Goal: Task Accomplishment & Management: Manage account settings

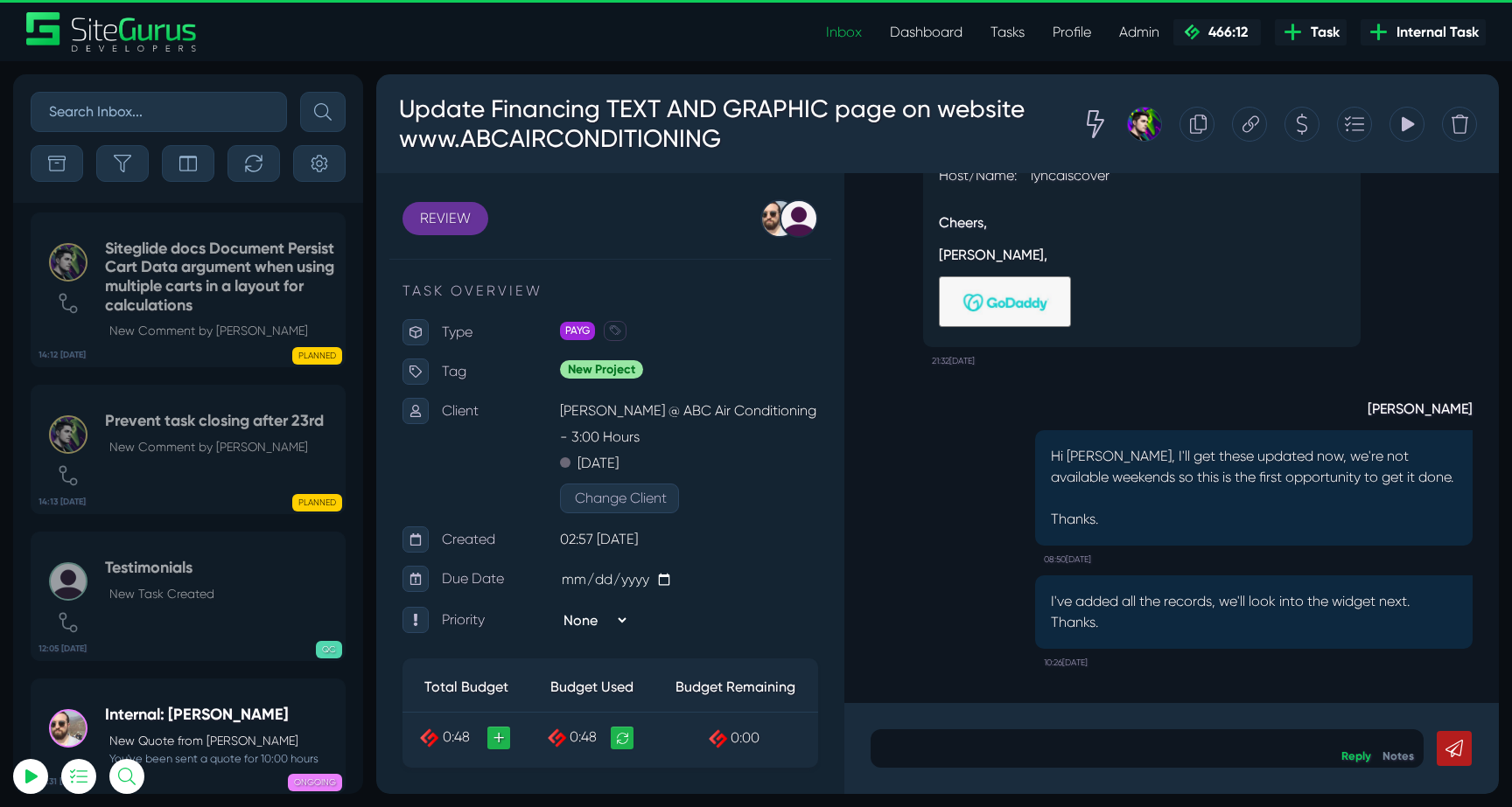
select select "0"
click at [246, 177] on button "button" at bounding box center [253, 163] width 52 height 37
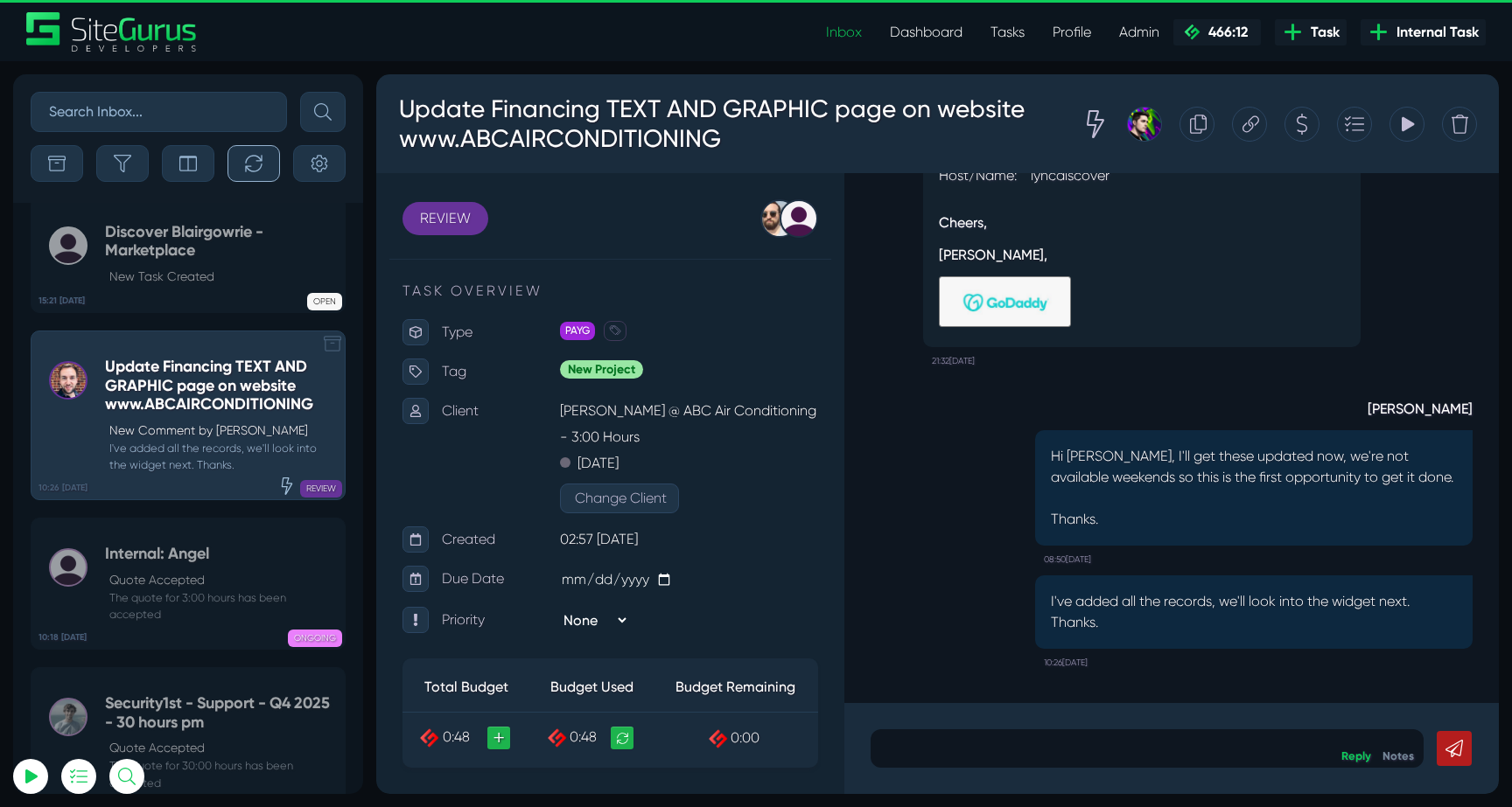
scroll to position [-69032, 0]
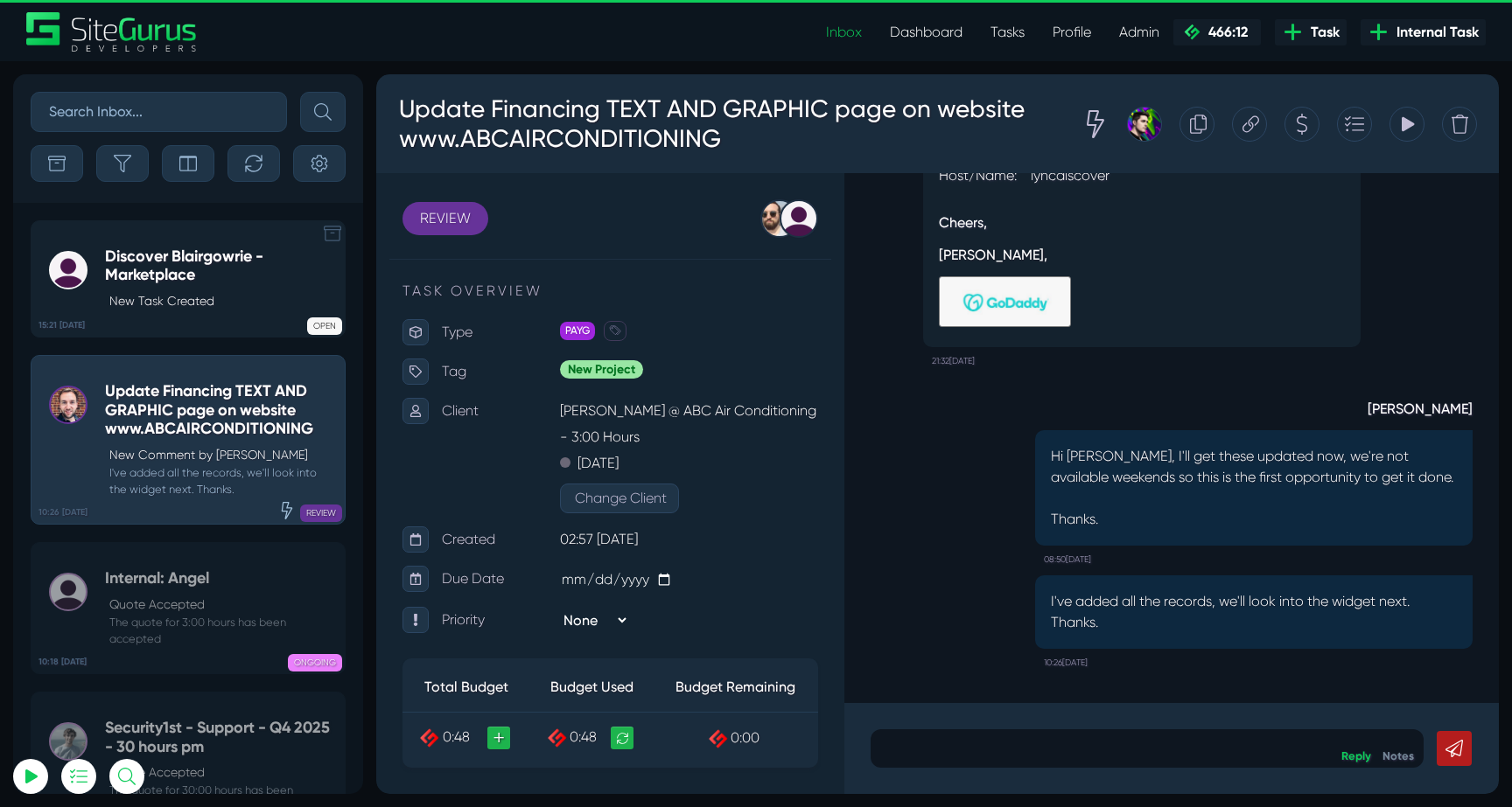
click at [162, 296] on p "New Task Created" at bounding box center [222, 301] width 226 height 18
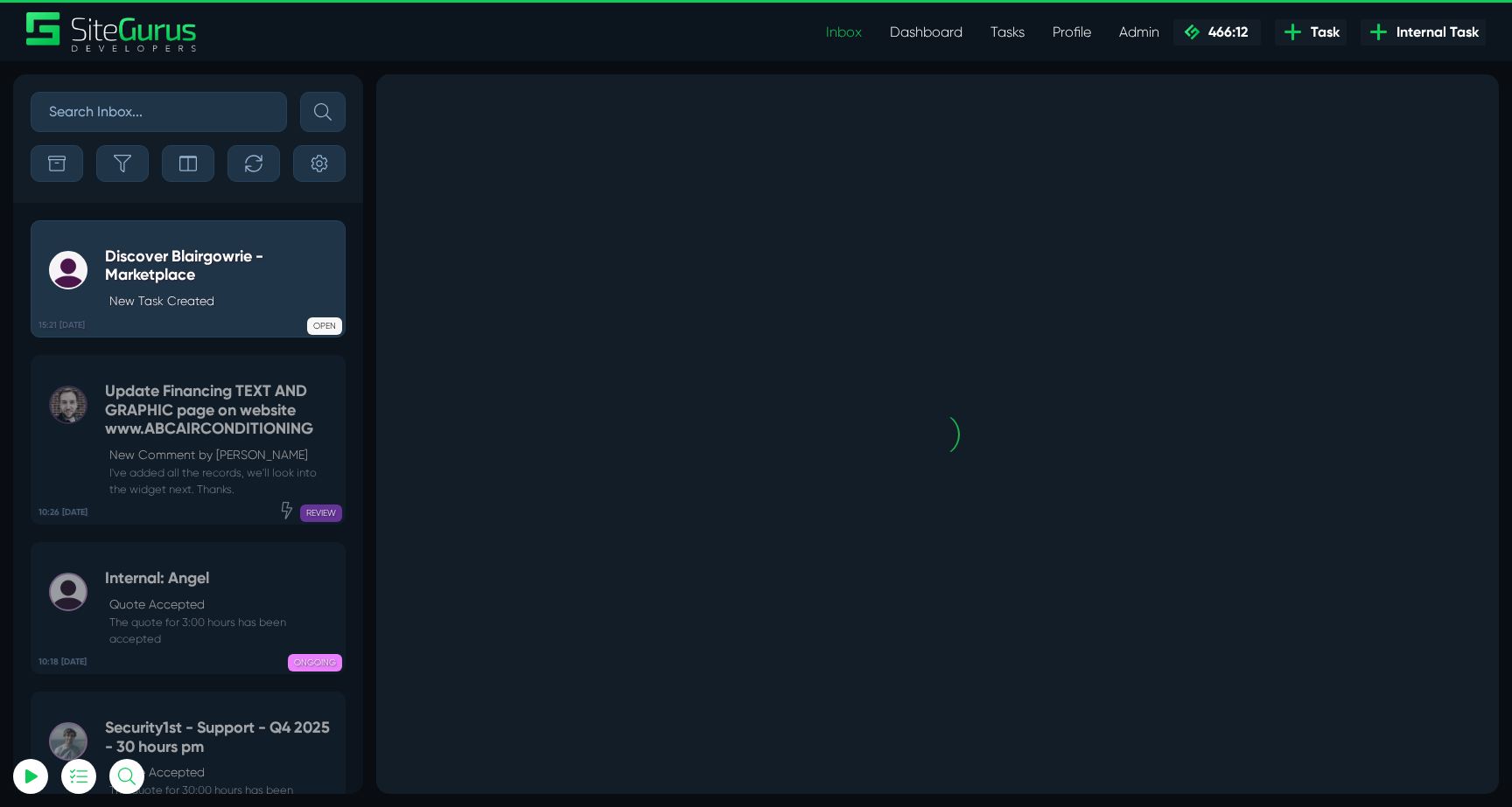
click at [133, 186] on div "Sort By Newest Comment Latest Activity Due Date Priority Name Filter By Tag Non…" at bounding box center [188, 139] width 350 height 129
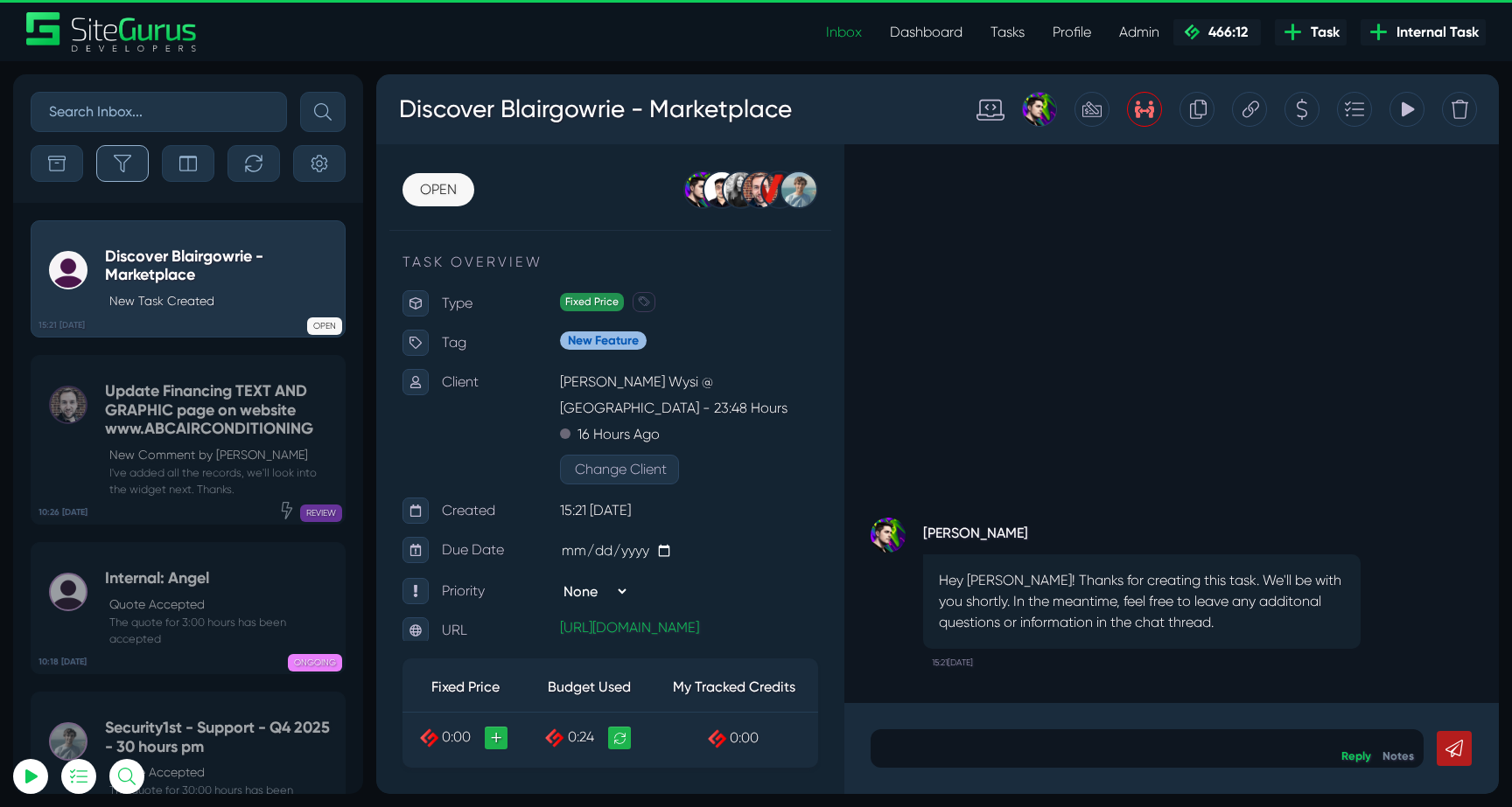
click at [133, 179] on button "button" at bounding box center [123, 163] width 52 height 37
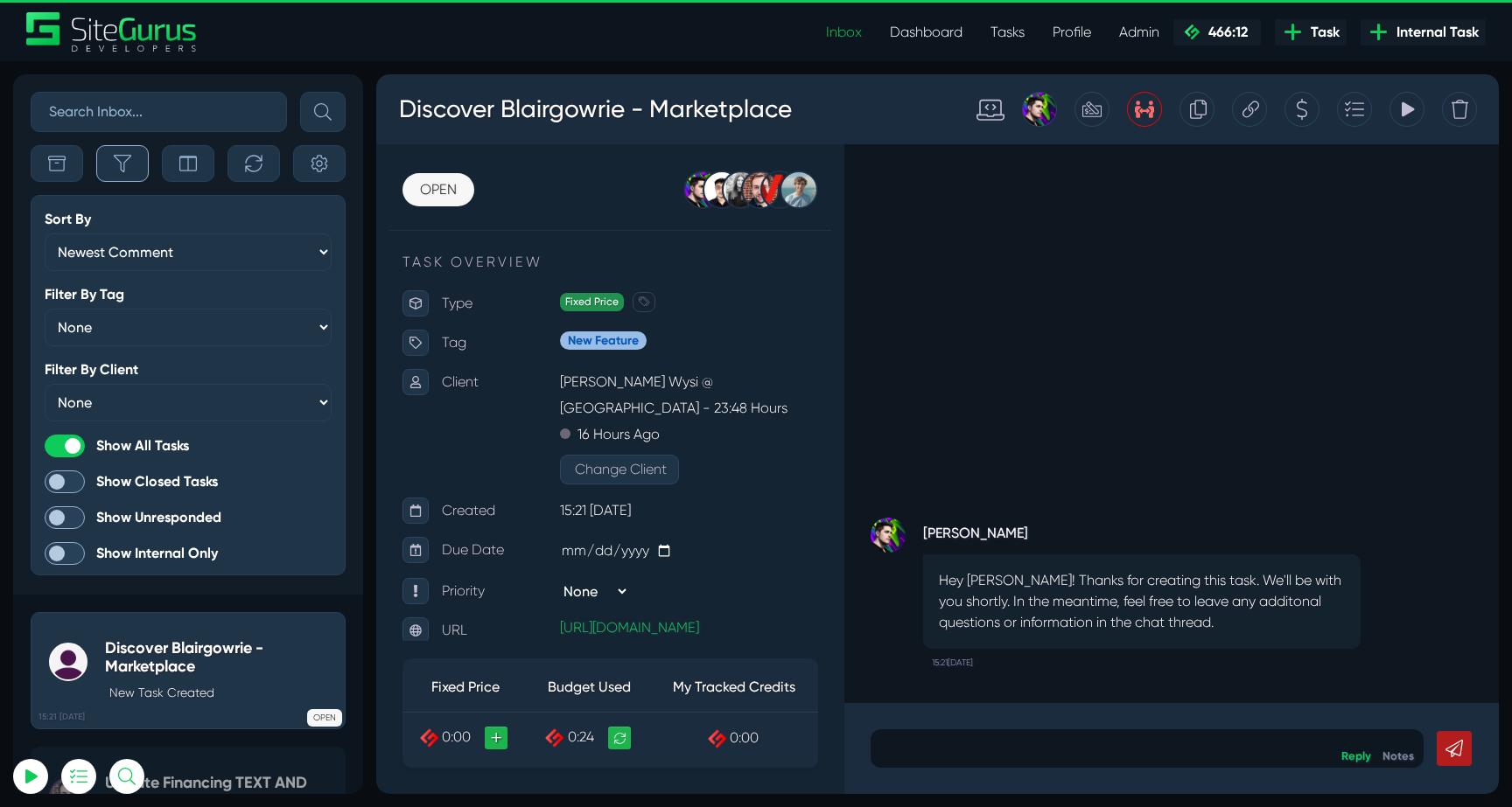
click at [133, 179] on button "button" at bounding box center [123, 163] width 52 height 37
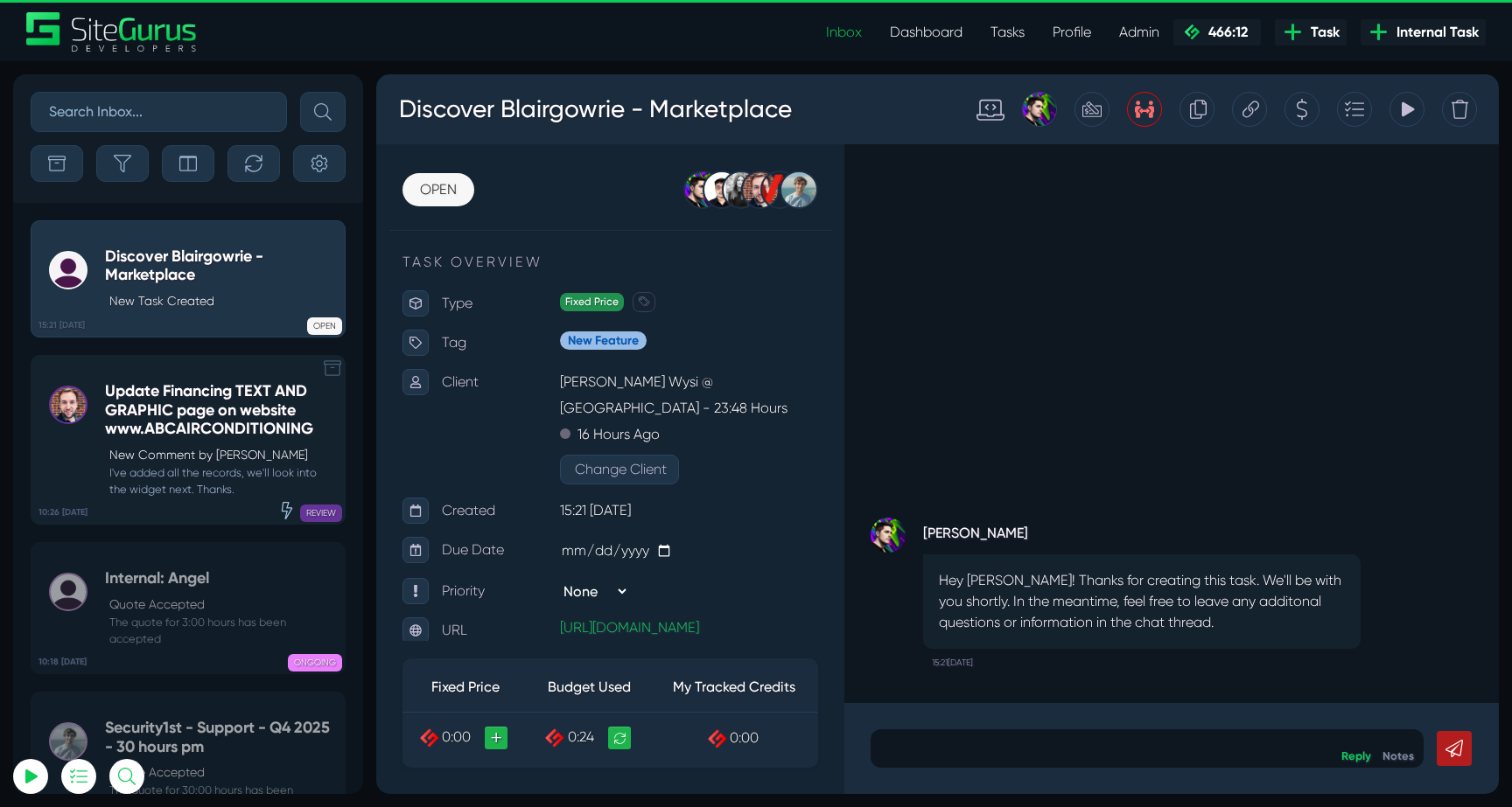
click at [130, 413] on h5 "Update Financing TEXT AND GRAPHIC page on website www.ABCAIRCONDITIONING" at bounding box center [221, 410] width 231 height 57
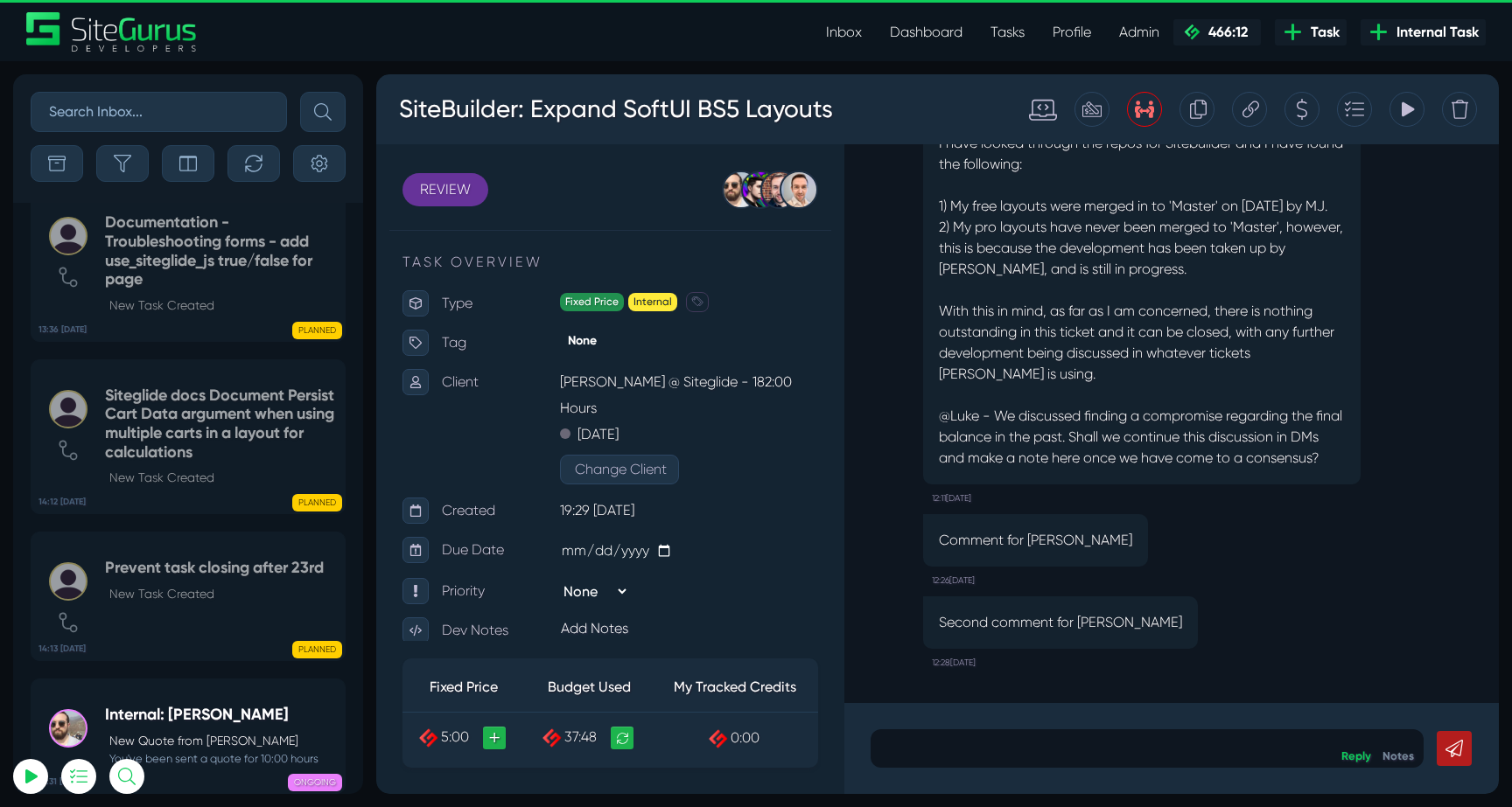
select select "0"
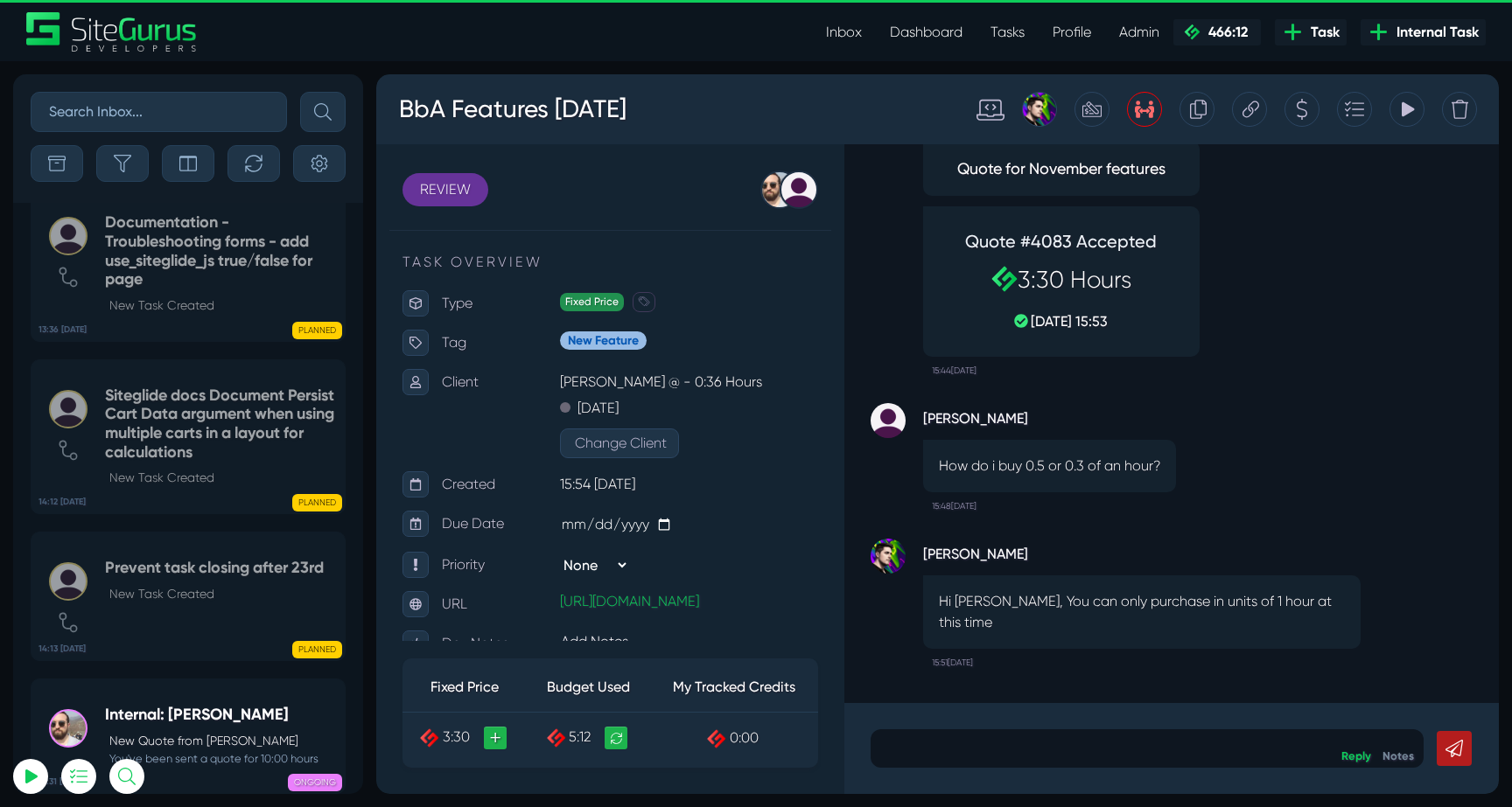
select select "0"
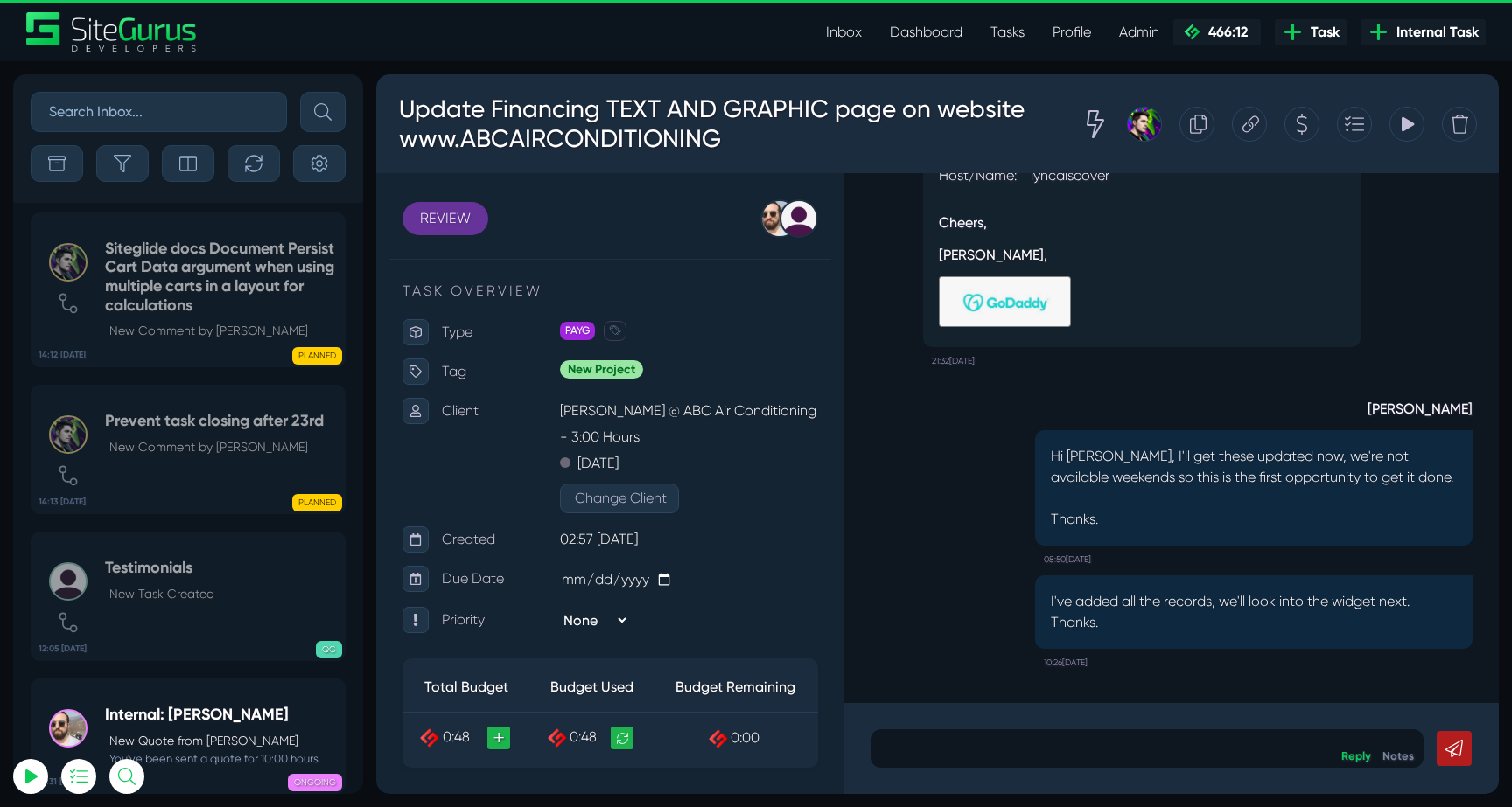
scroll to position [-68898, 0]
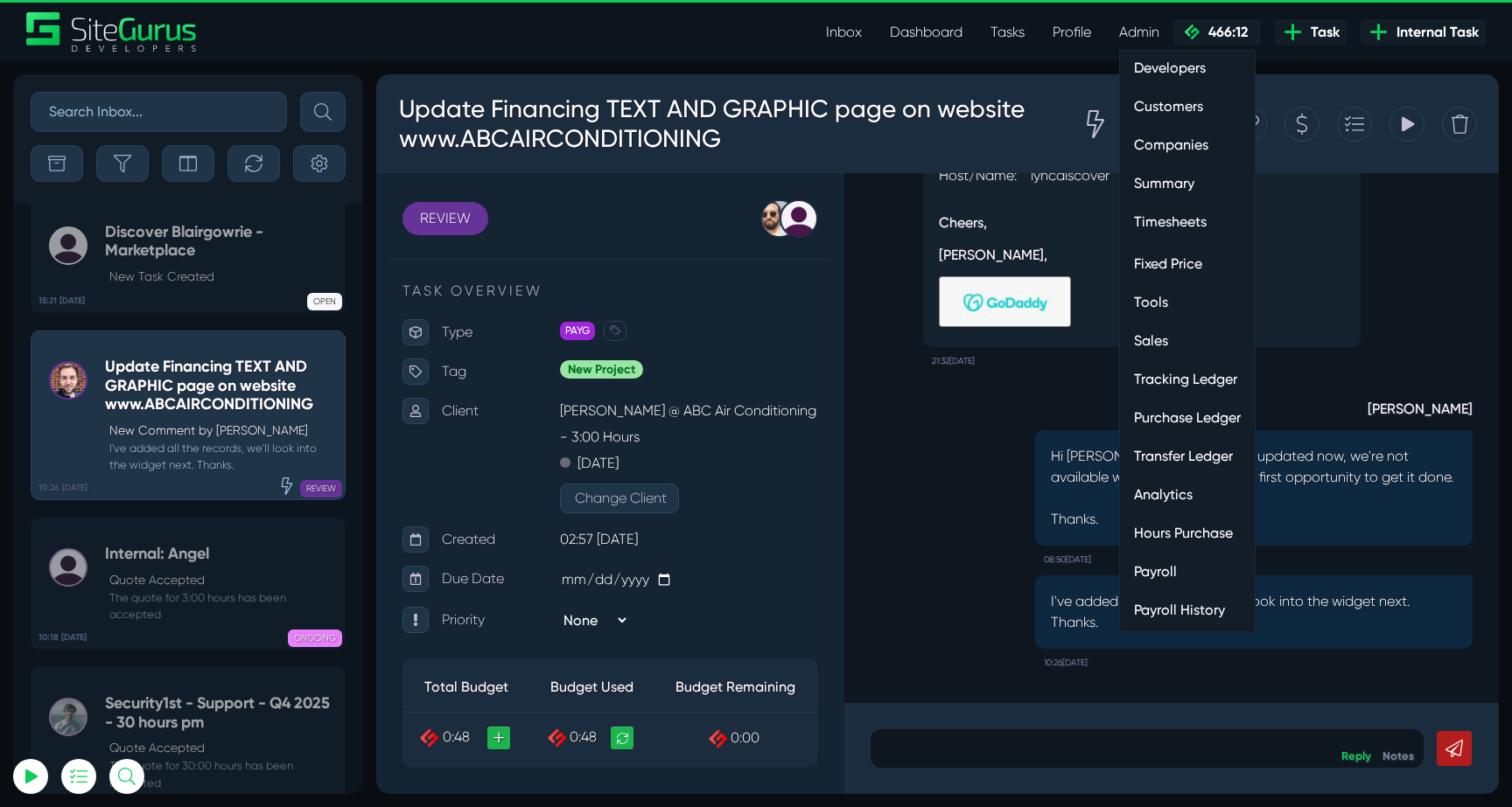
click at [1170, 59] on link "Developers" at bounding box center [1188, 68] width 135 height 35
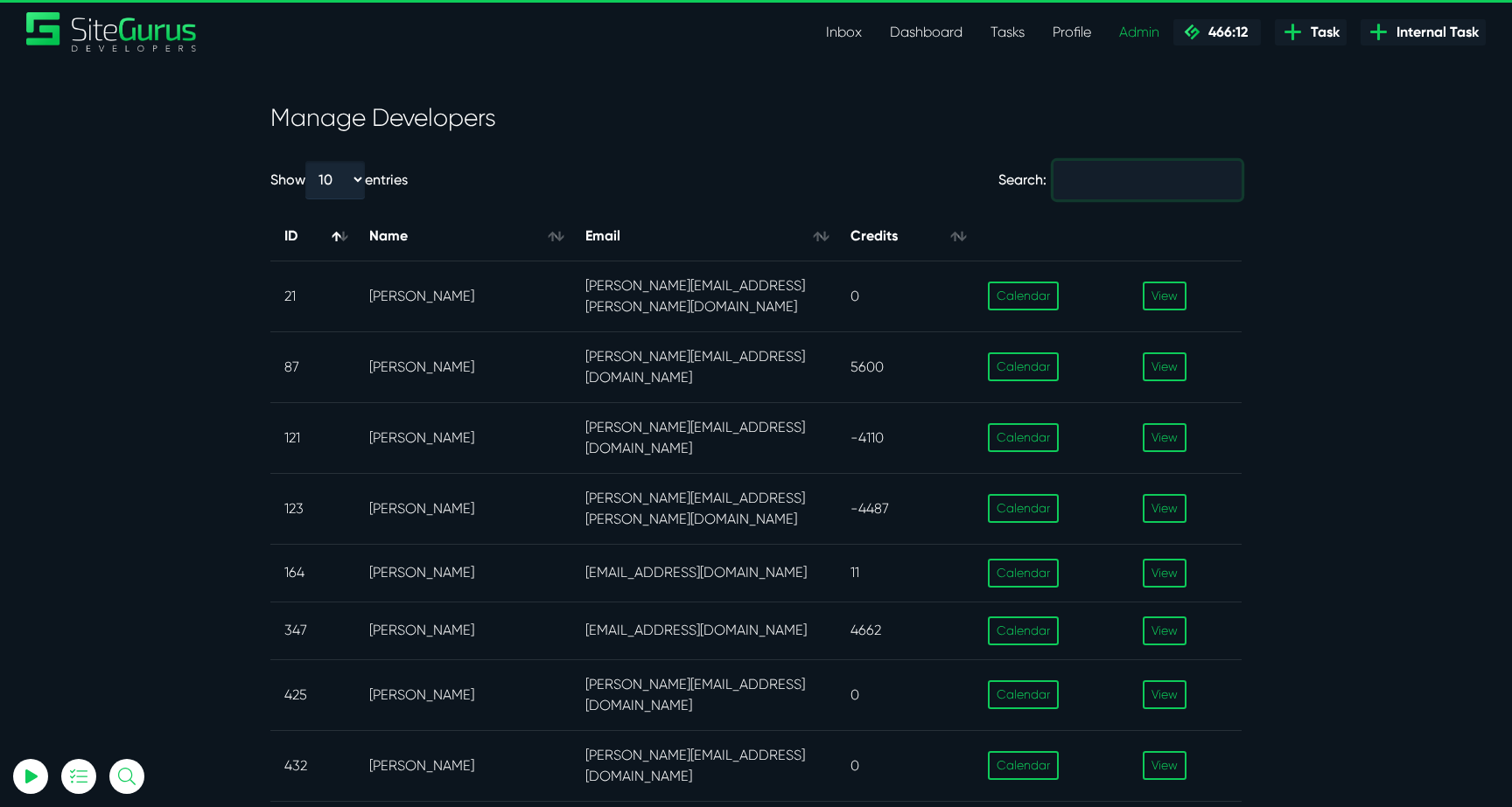
click at [1121, 171] on input "Search:" at bounding box center [1147, 180] width 188 height 39
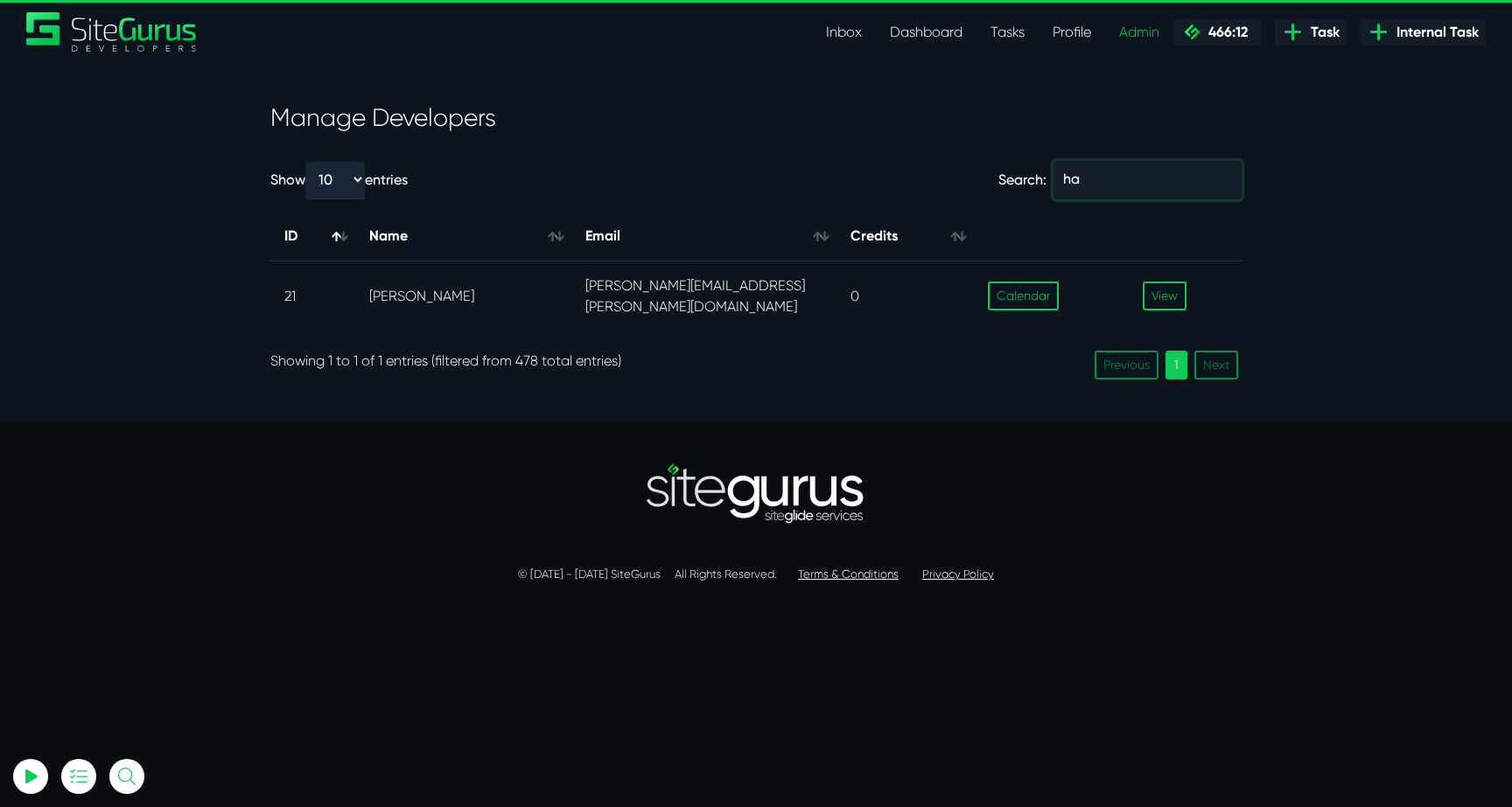
type input "h"
type input "gar"
click at [436, 295] on td "[PERSON_NAME]" at bounding box center [462, 295] width 215 height 71
click at [1175, 289] on link "View" at bounding box center [1164, 296] width 44 height 29
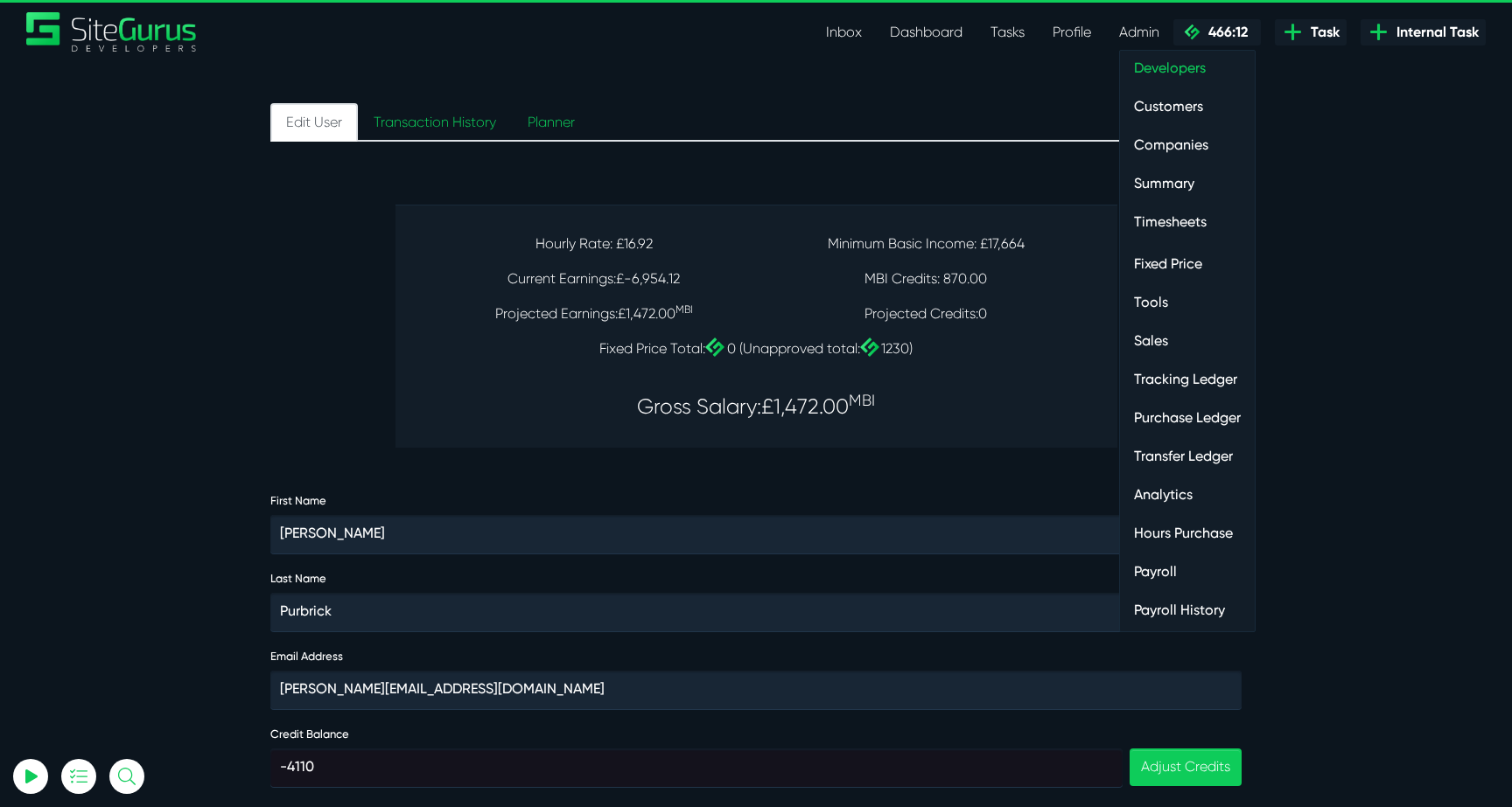
click at [1171, 574] on link "Payroll" at bounding box center [1188, 572] width 135 height 35
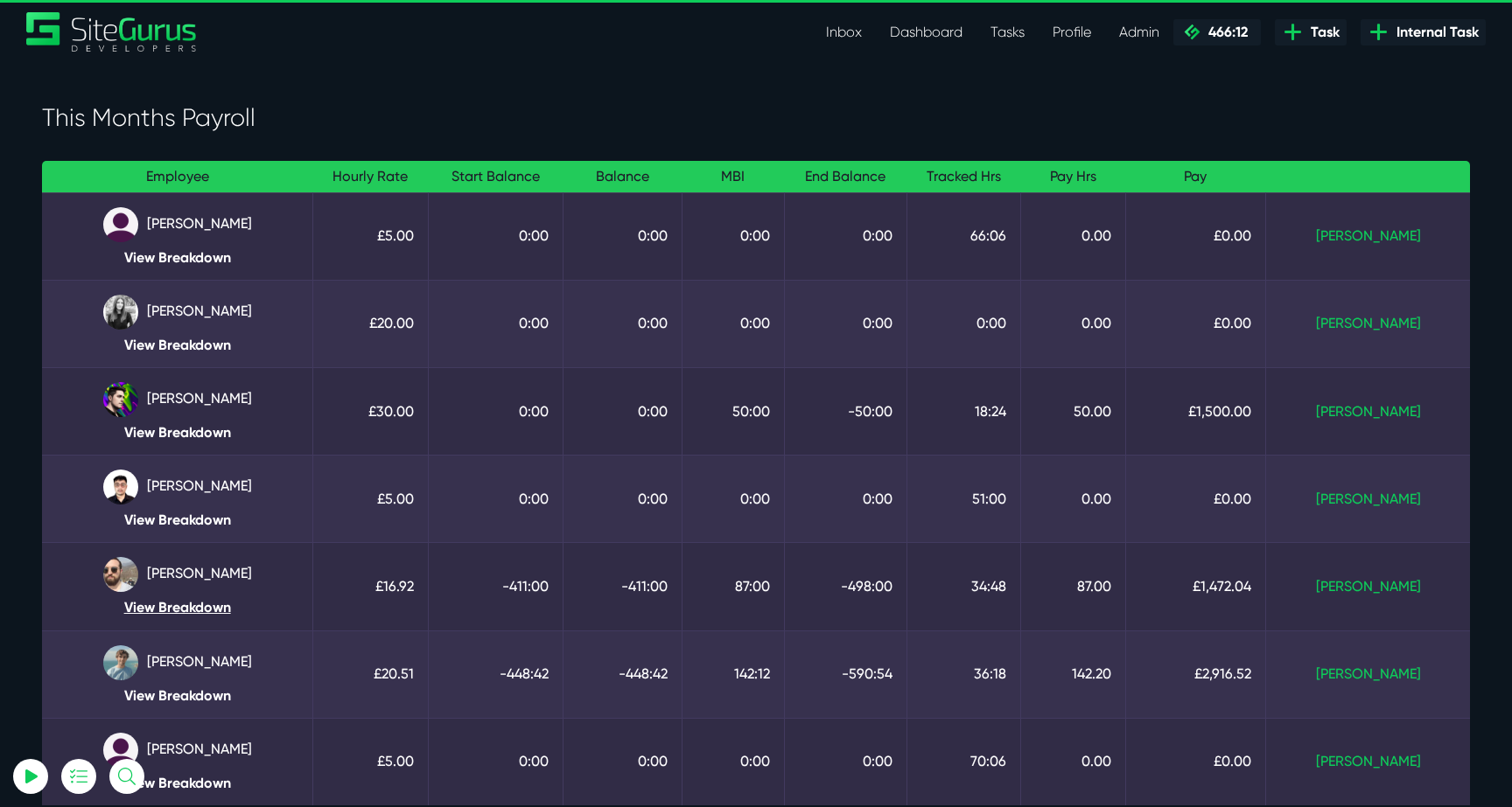
click at [187, 604] on link "View Breakdown" at bounding box center [177, 607] width 242 height 16
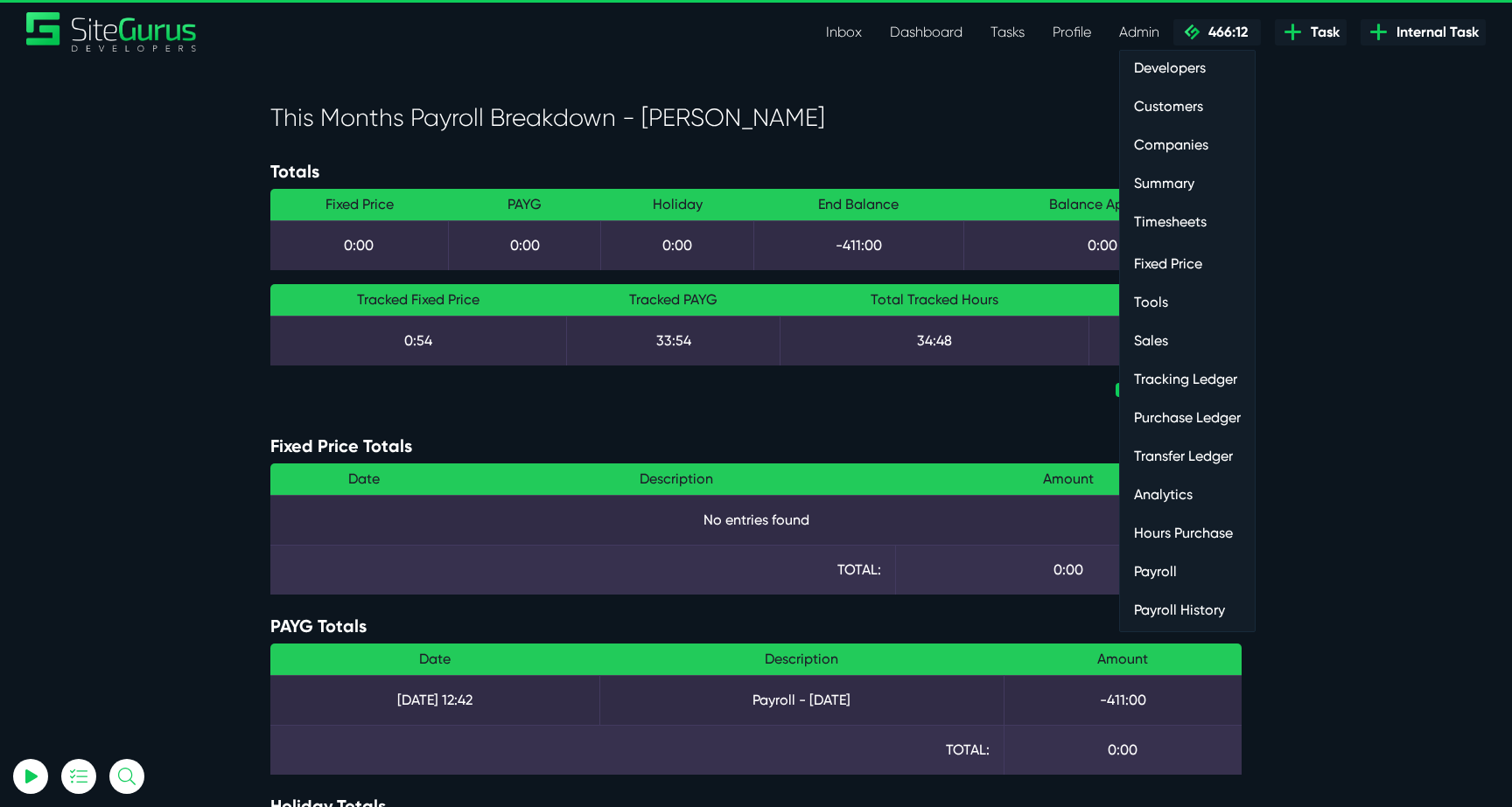
click at [1179, 264] on link "Fixed Price" at bounding box center [1188, 264] width 135 height 35
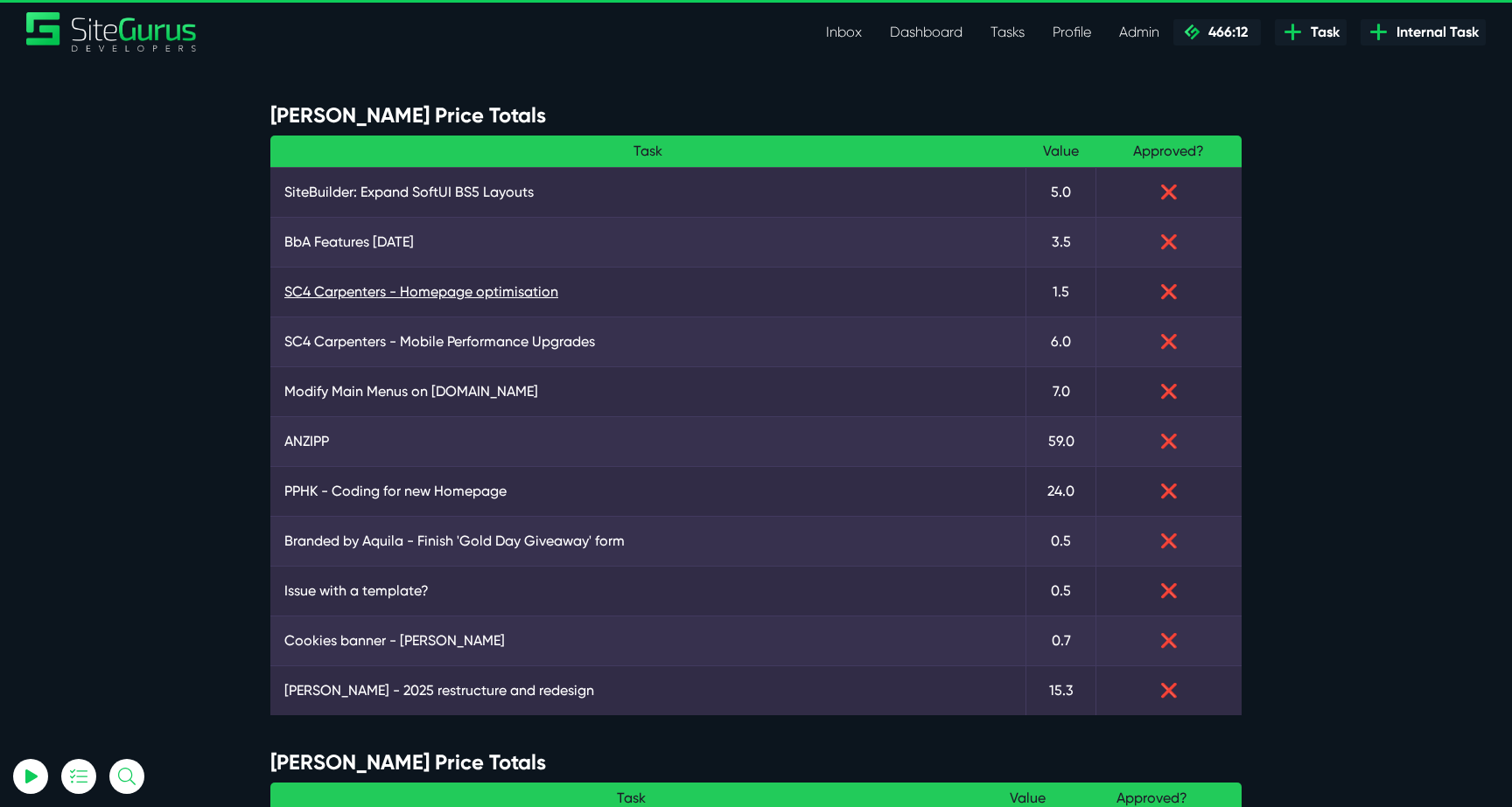
click at [405, 298] on link "SC4 Carpenters - Homepage optimisation" at bounding box center [648, 292] width 727 height 21
click at [403, 340] on link "SC4 Carpenters - Mobile Performance Upgrades" at bounding box center [648, 341] width 727 height 21
click at [382, 381] on link "Modify Main Menus on [DOMAIN_NAME]" at bounding box center [648, 391] width 727 height 21
click at [309, 438] on link "ANZIPP" at bounding box center [648, 441] width 727 height 21
click at [327, 487] on link "PPHK - Coding for new Homepage" at bounding box center [648, 491] width 727 height 21
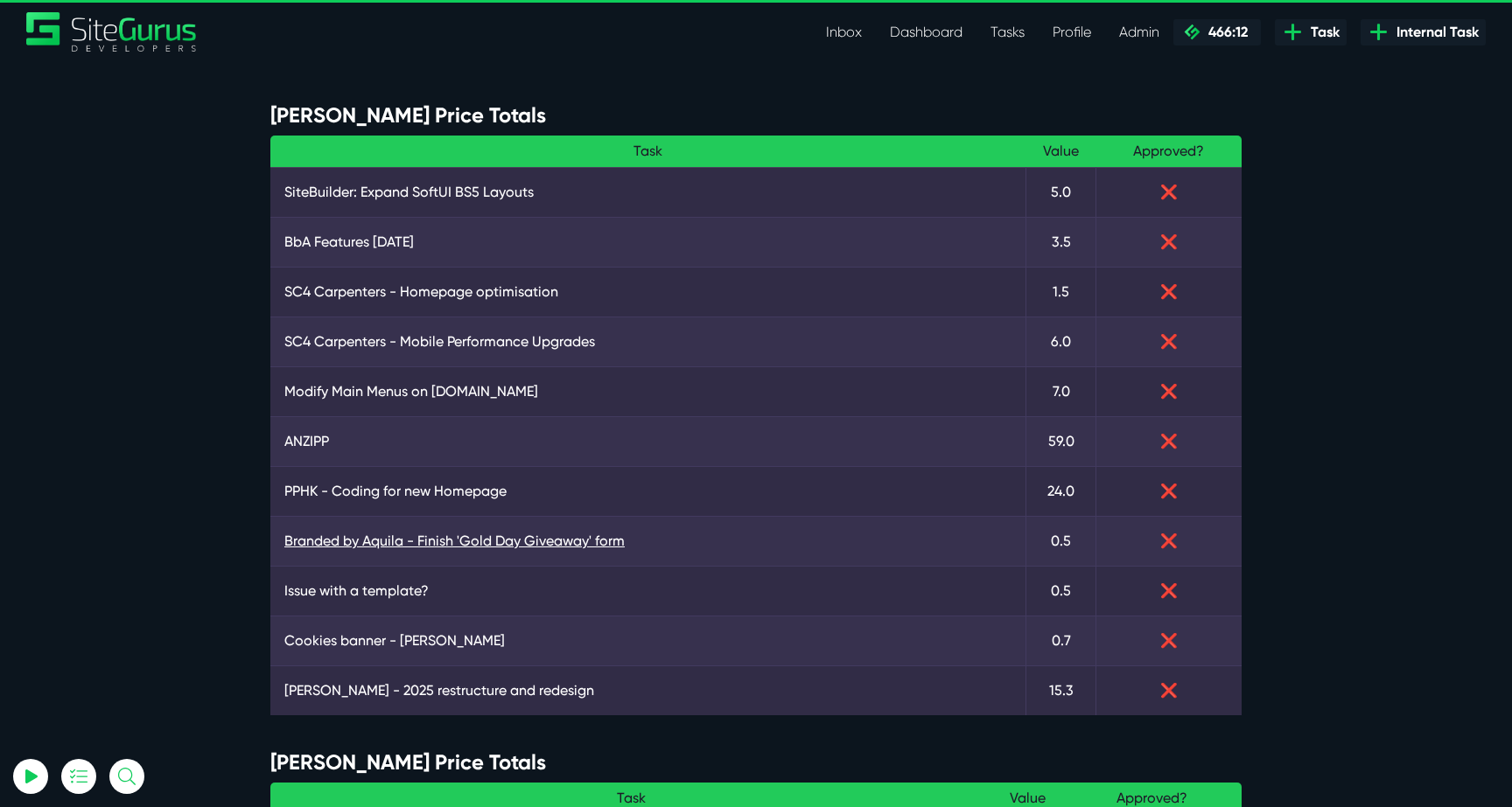
click at [330, 531] on link "Branded by Aquila - Finish 'Gold Day Giveaway' form" at bounding box center [648, 540] width 727 height 21
click at [334, 603] on td "Issue with a template?" at bounding box center [648, 590] width 756 height 50
click at [334, 599] on link "Issue with a template?" at bounding box center [648, 591] width 727 height 21
click at [334, 639] on link "Cookies banner - [PERSON_NAME]" at bounding box center [648, 640] width 727 height 21
click at [339, 682] on link "[PERSON_NAME] - 2025 restructure and redesign" at bounding box center [648, 690] width 727 height 21
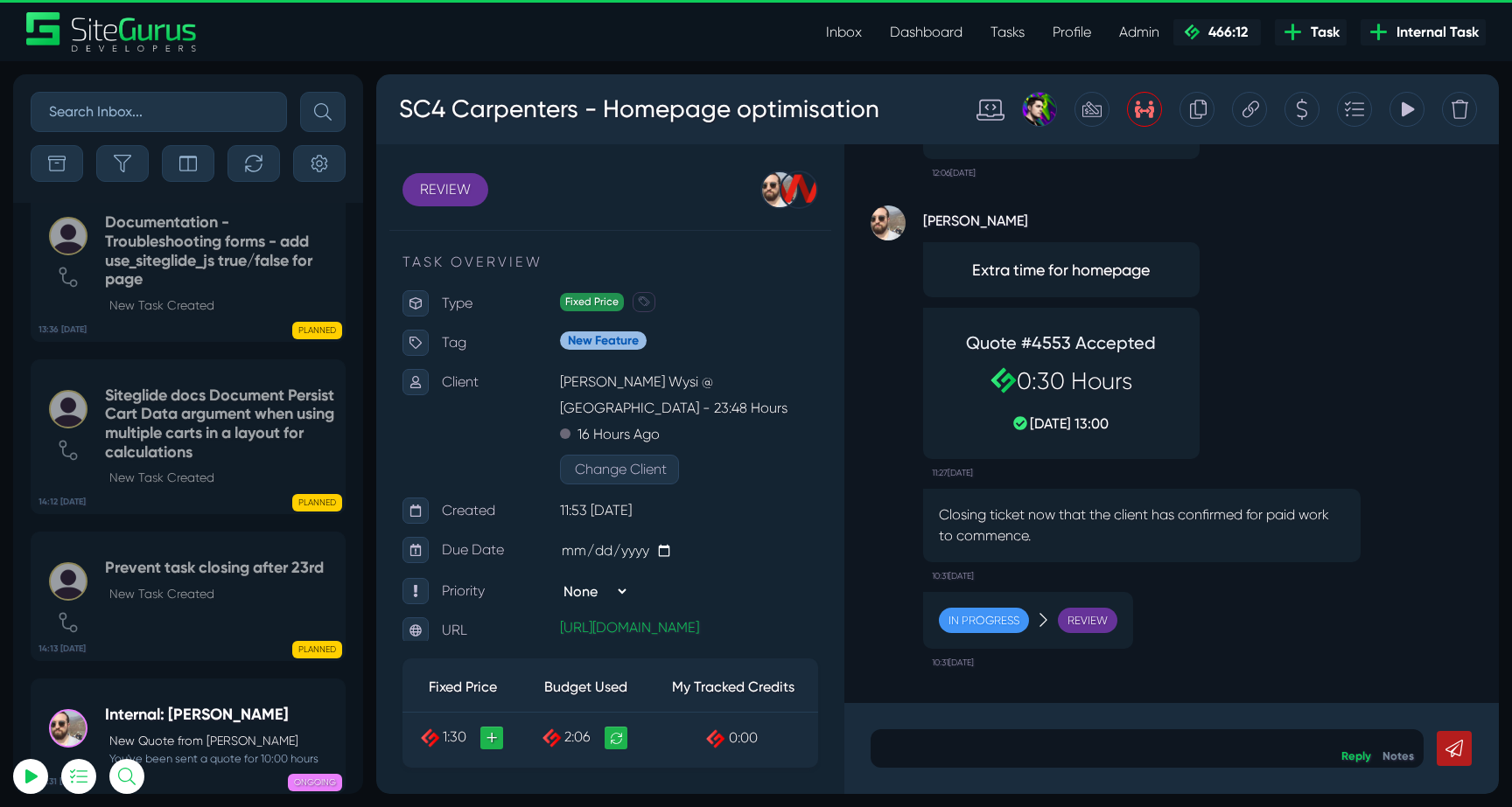
scroll to position [-4248, 0]
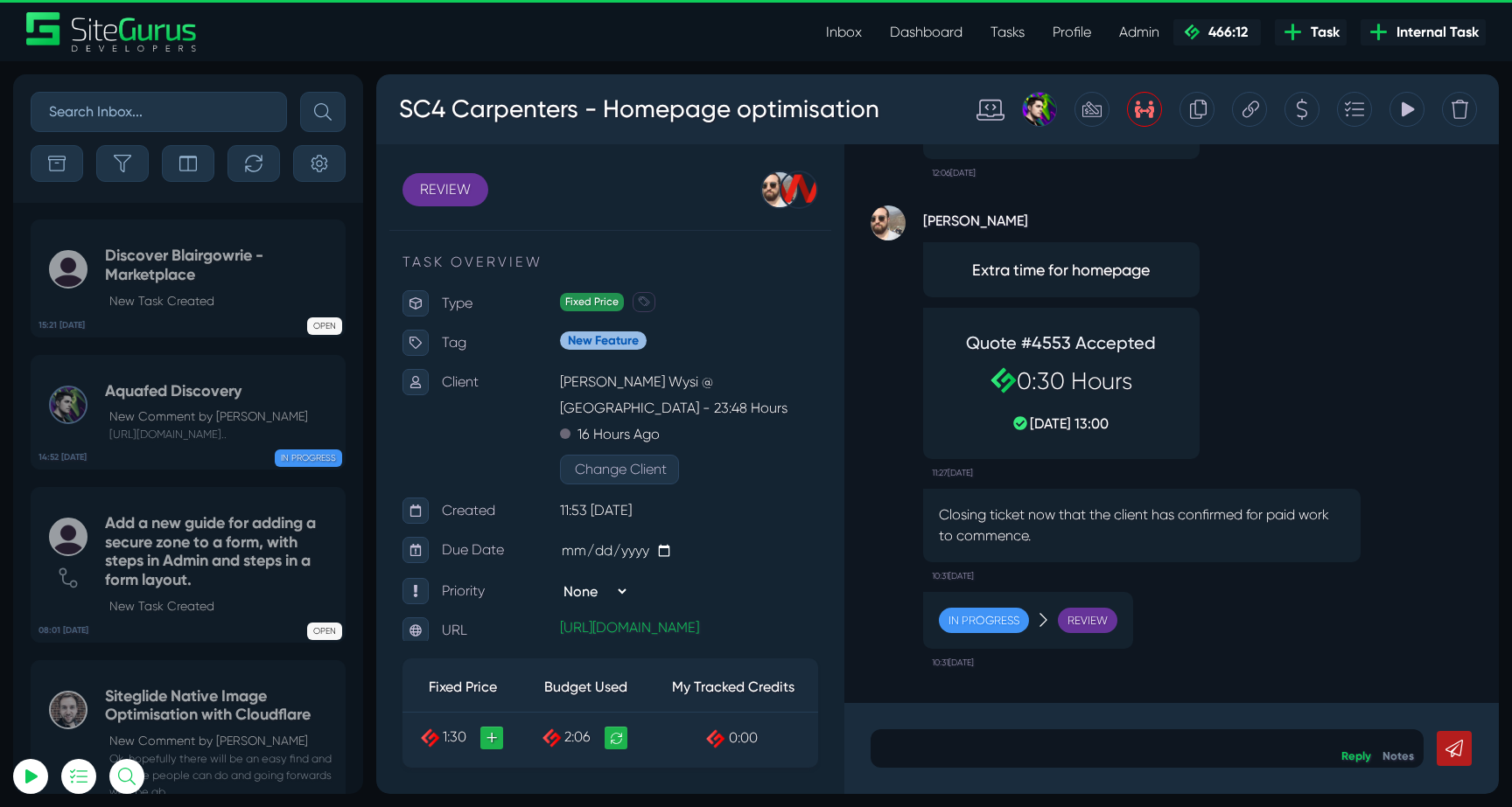
select select "0"
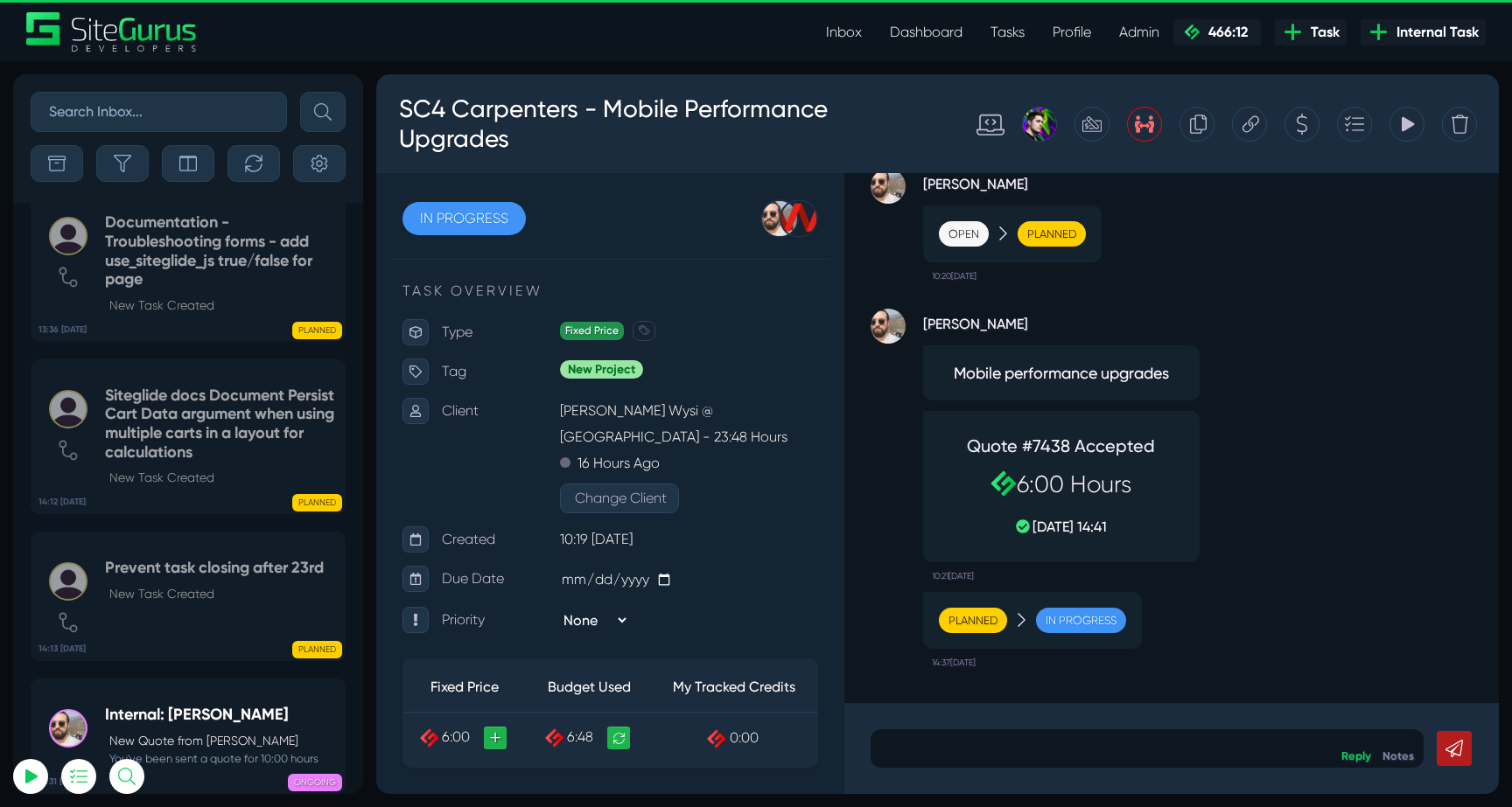
select select "0"
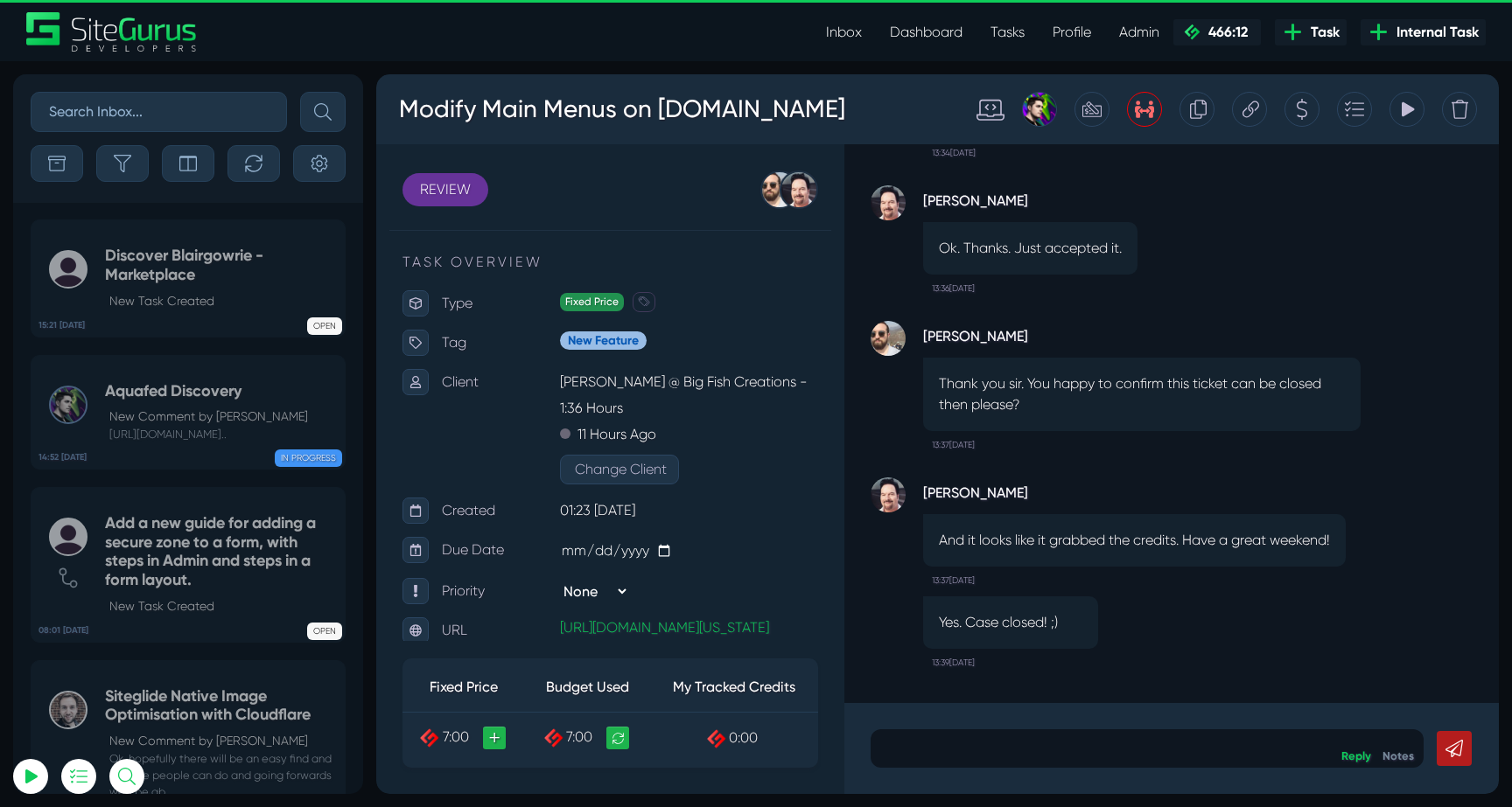
select select "0"
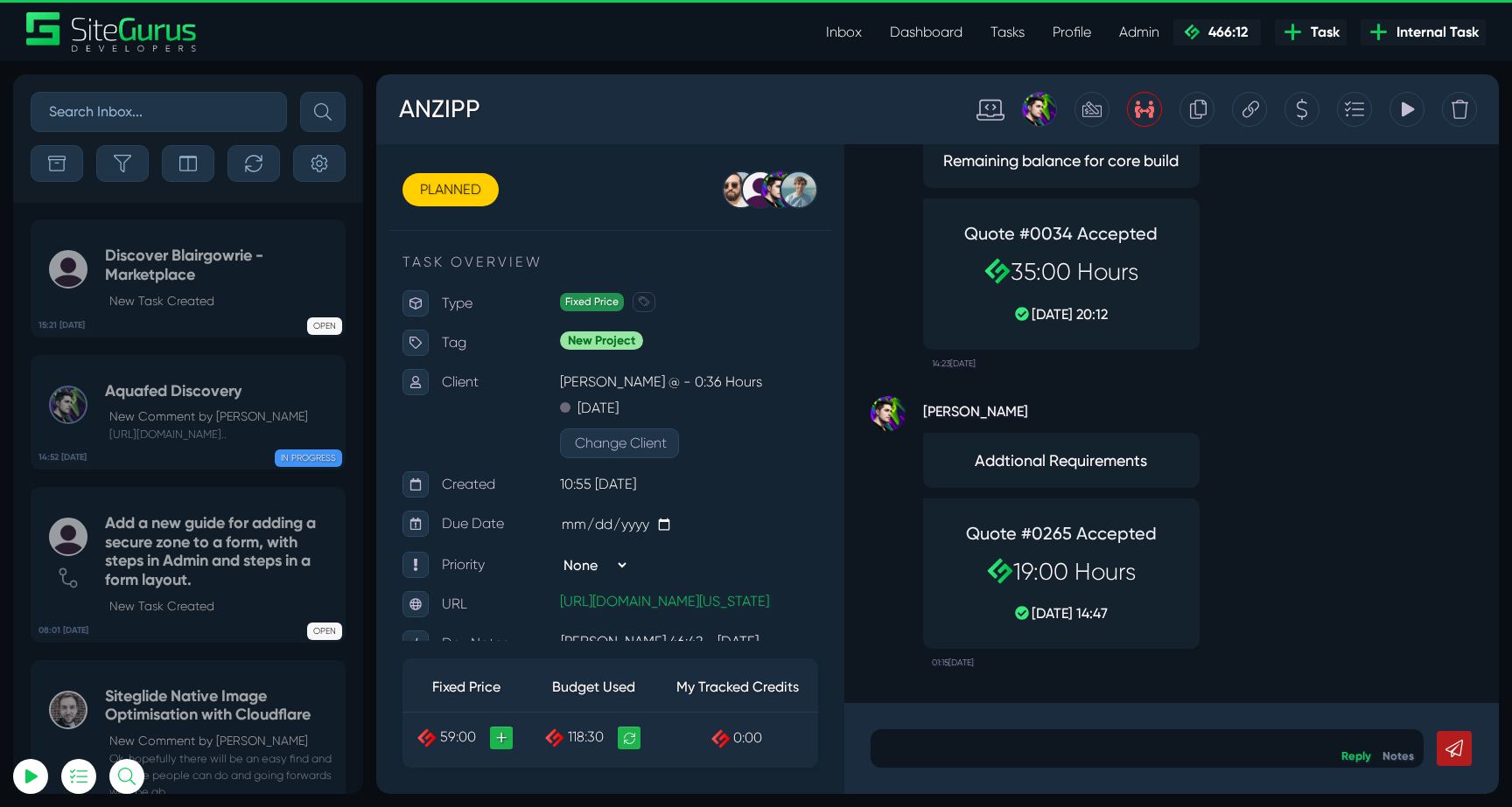
select select "0"
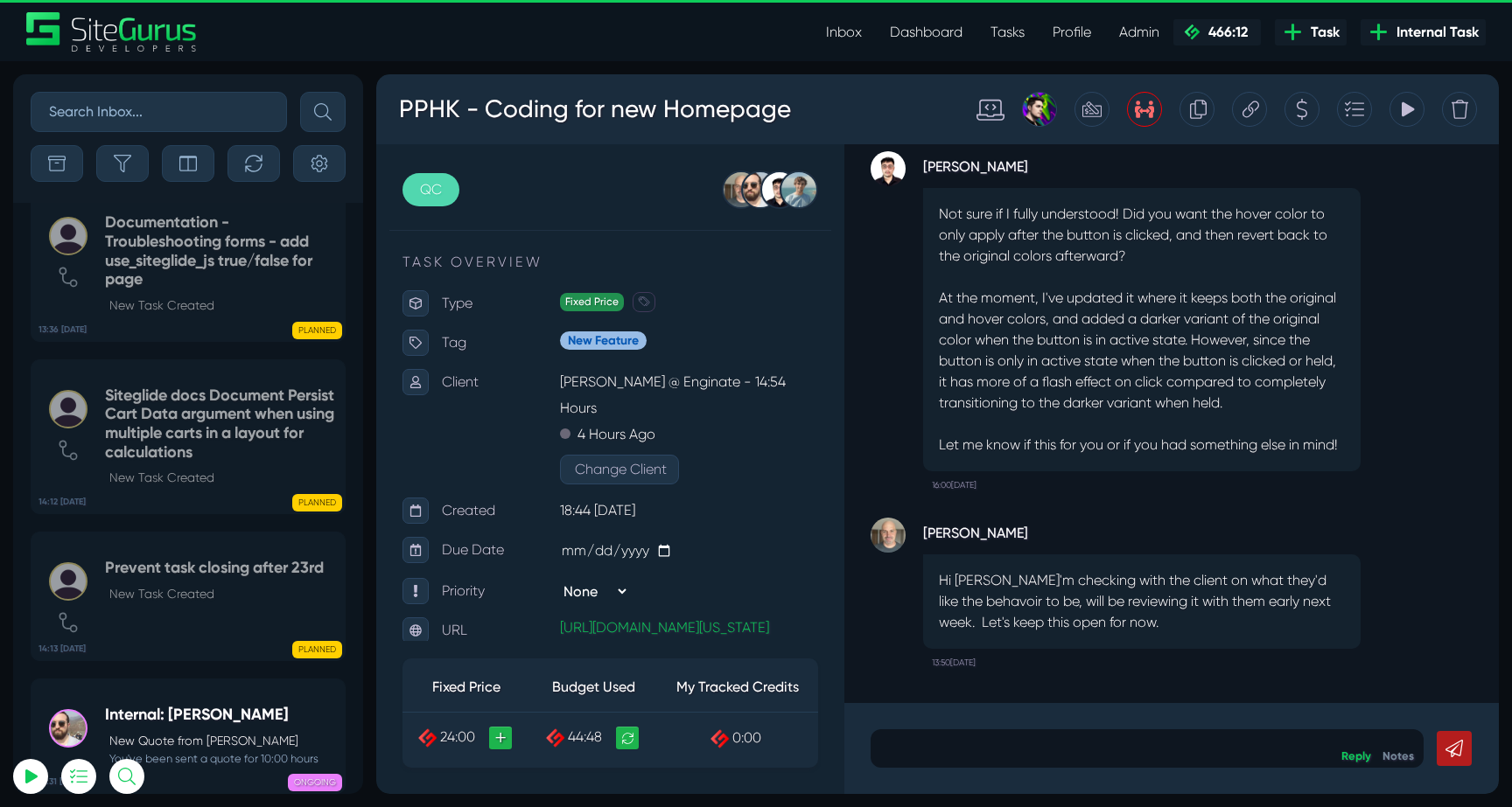
scroll to position [-4248, 0]
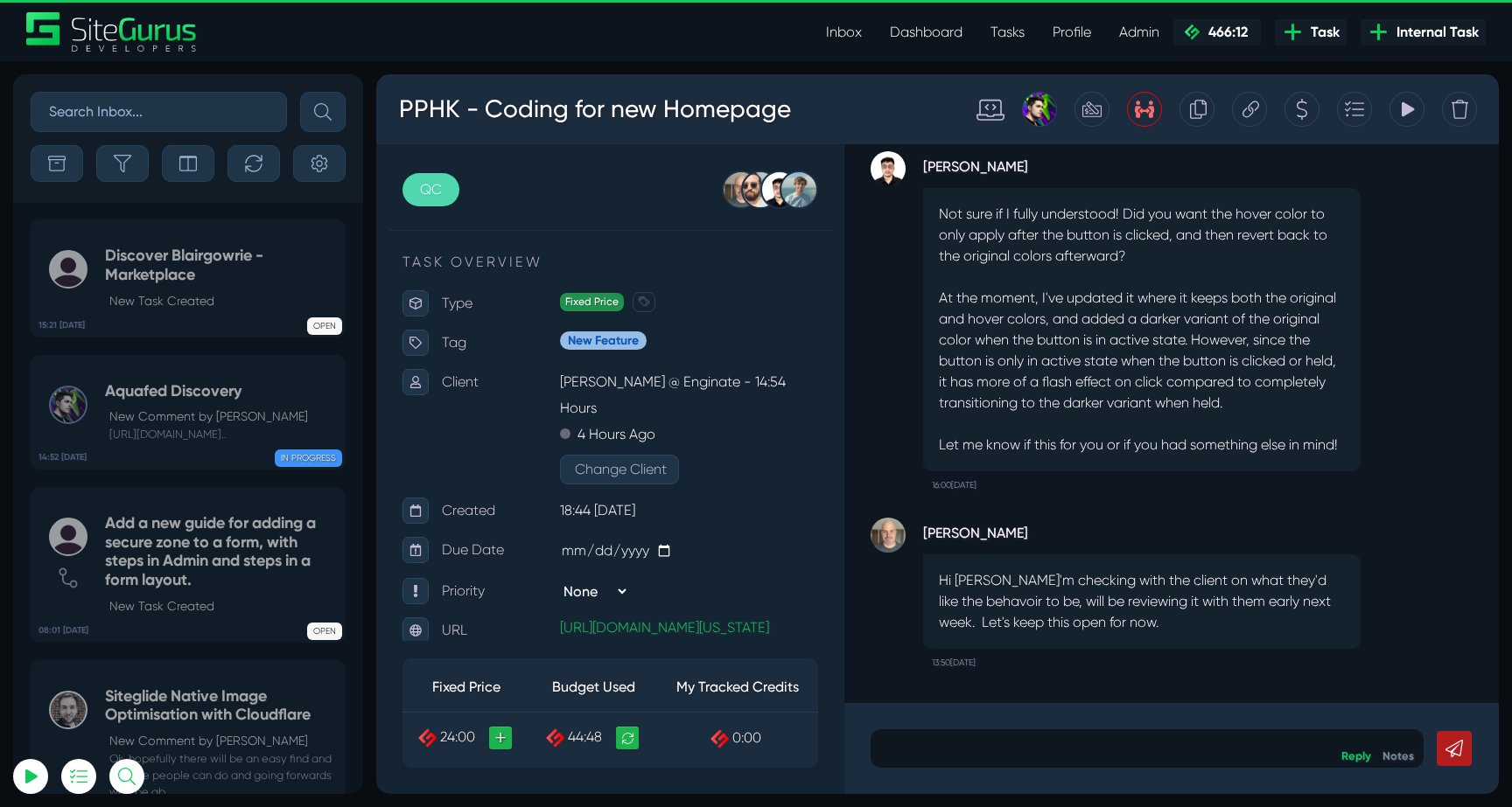
select select "0"
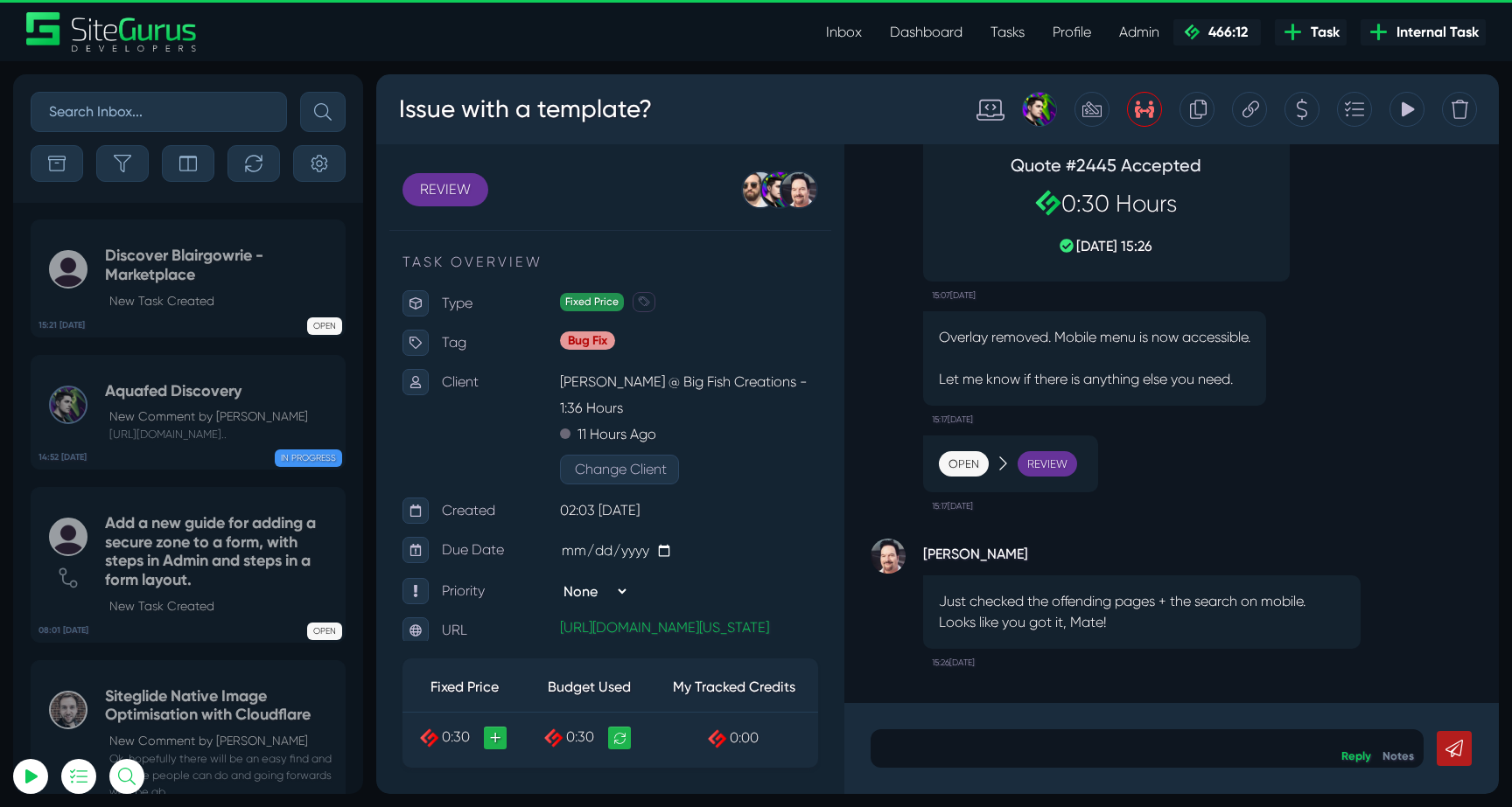
select select "0"
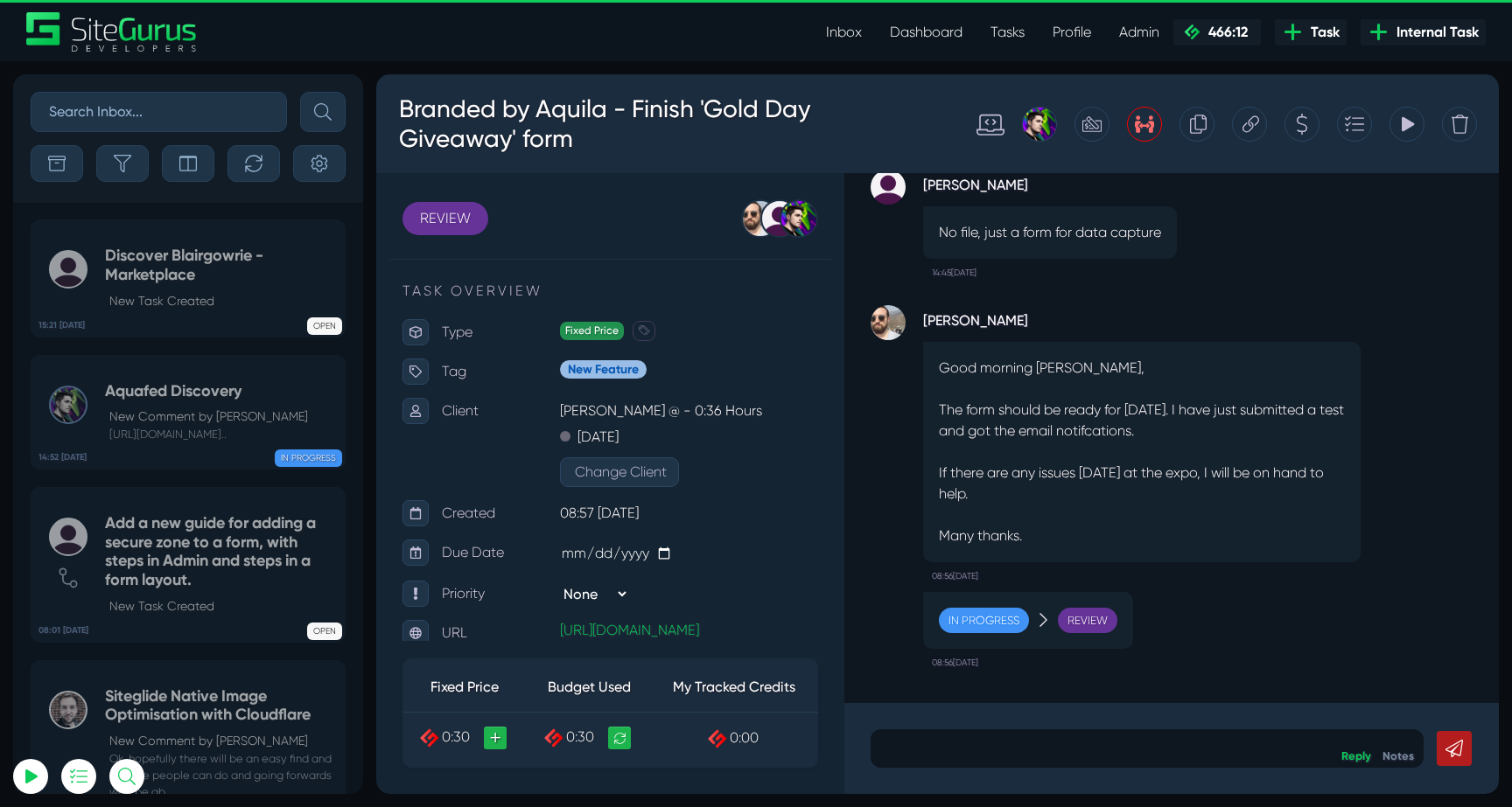
select select "0"
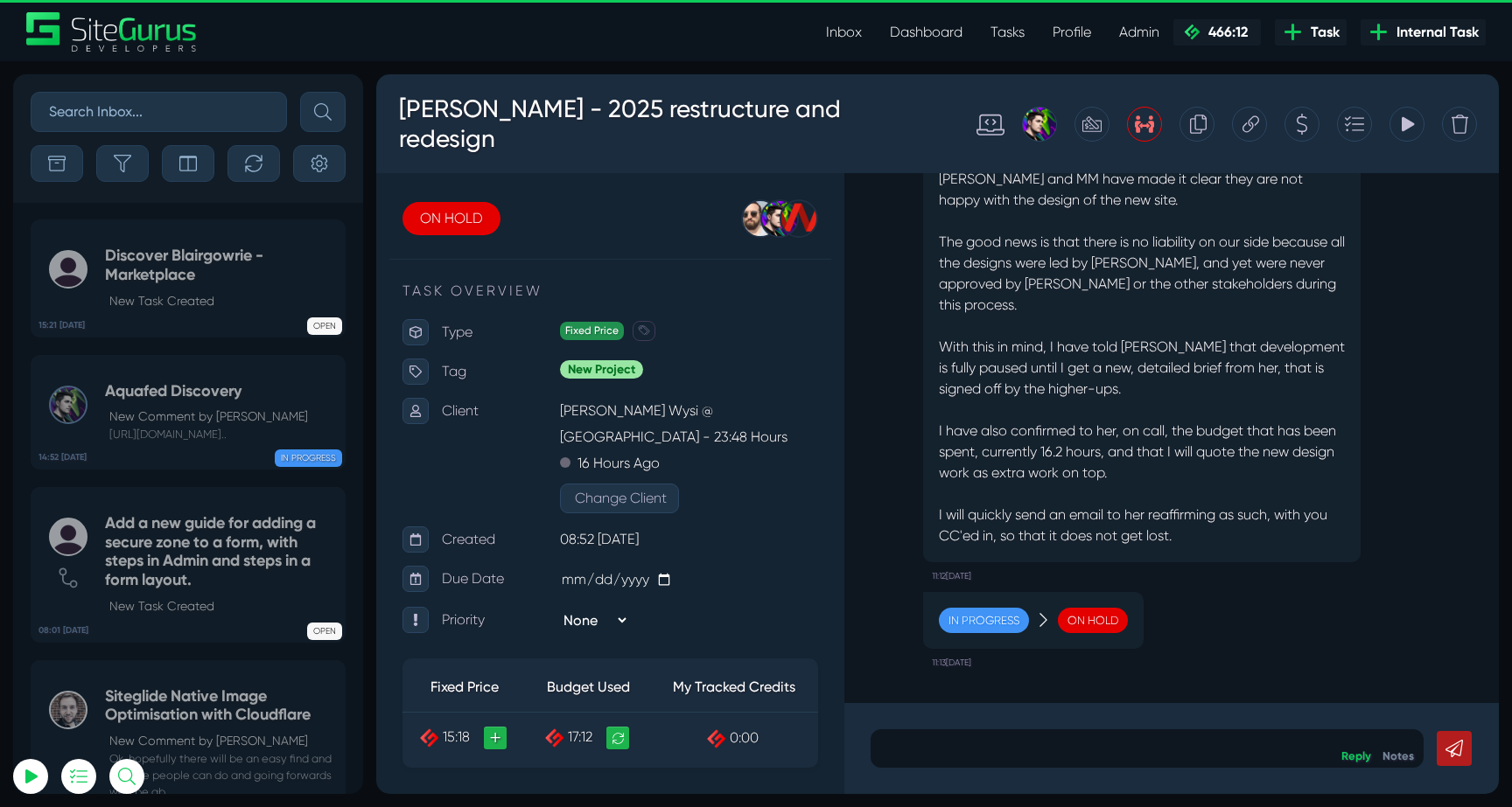
select select "0"
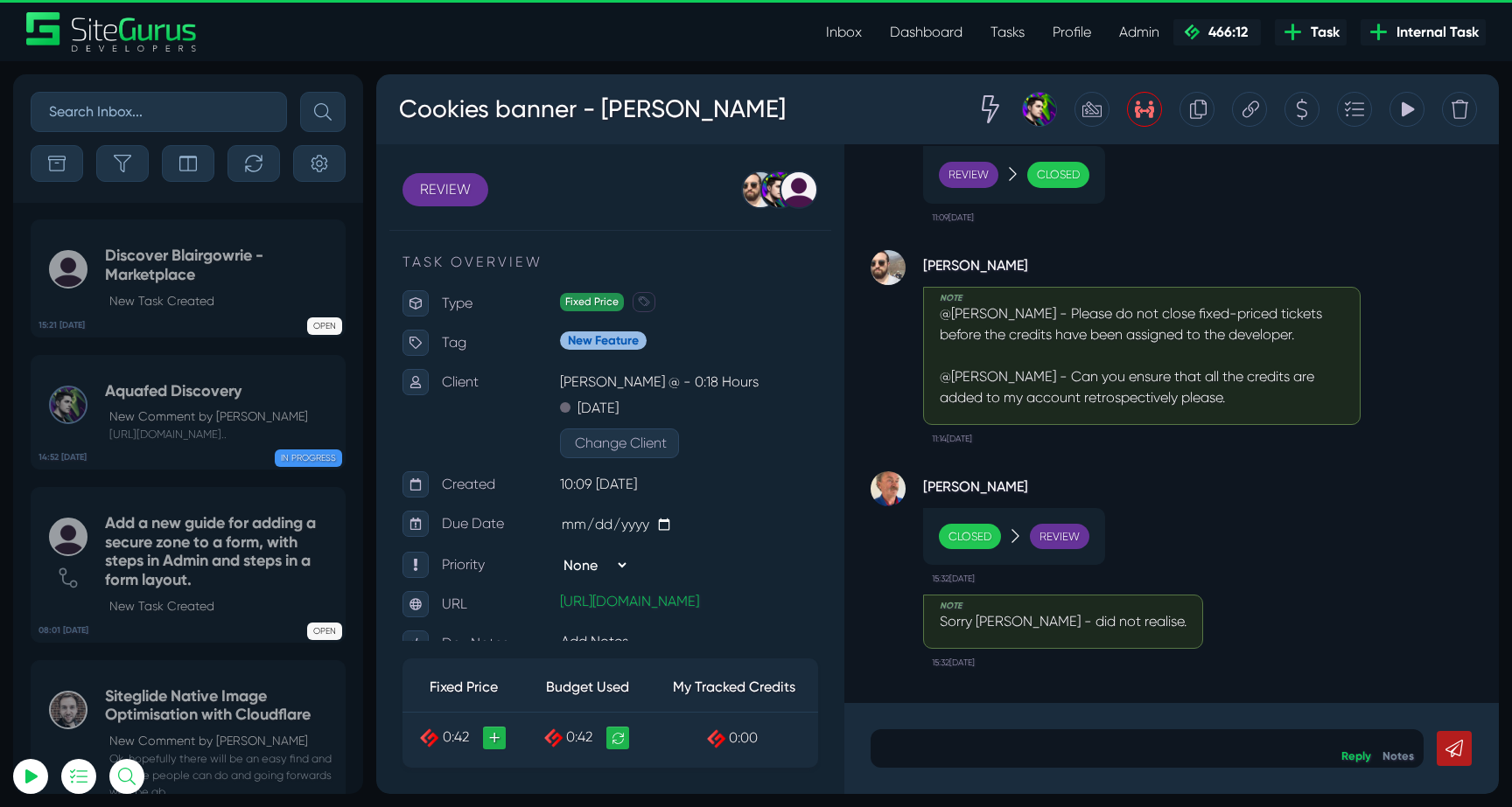
select select "0"
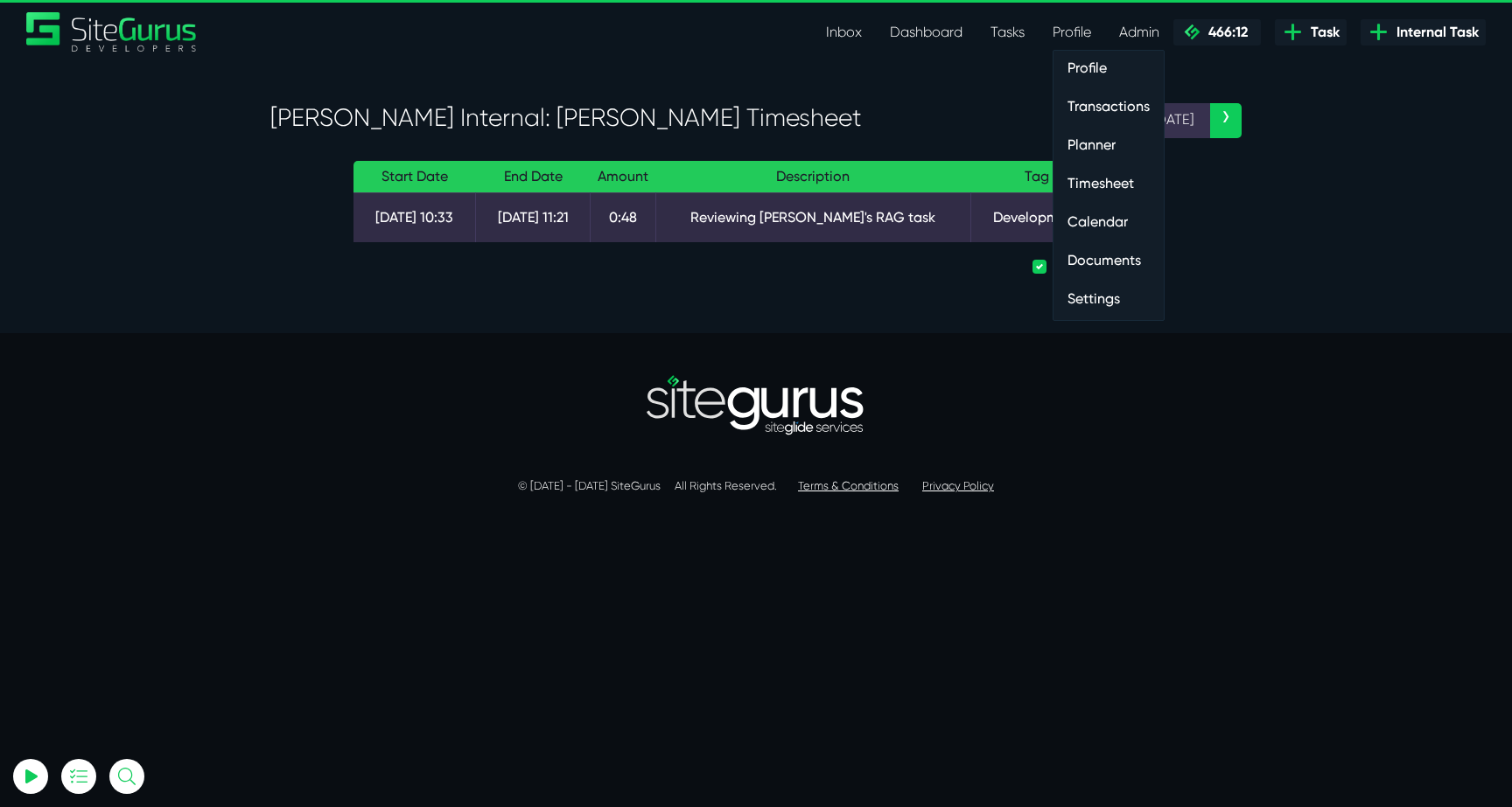
select select "0"
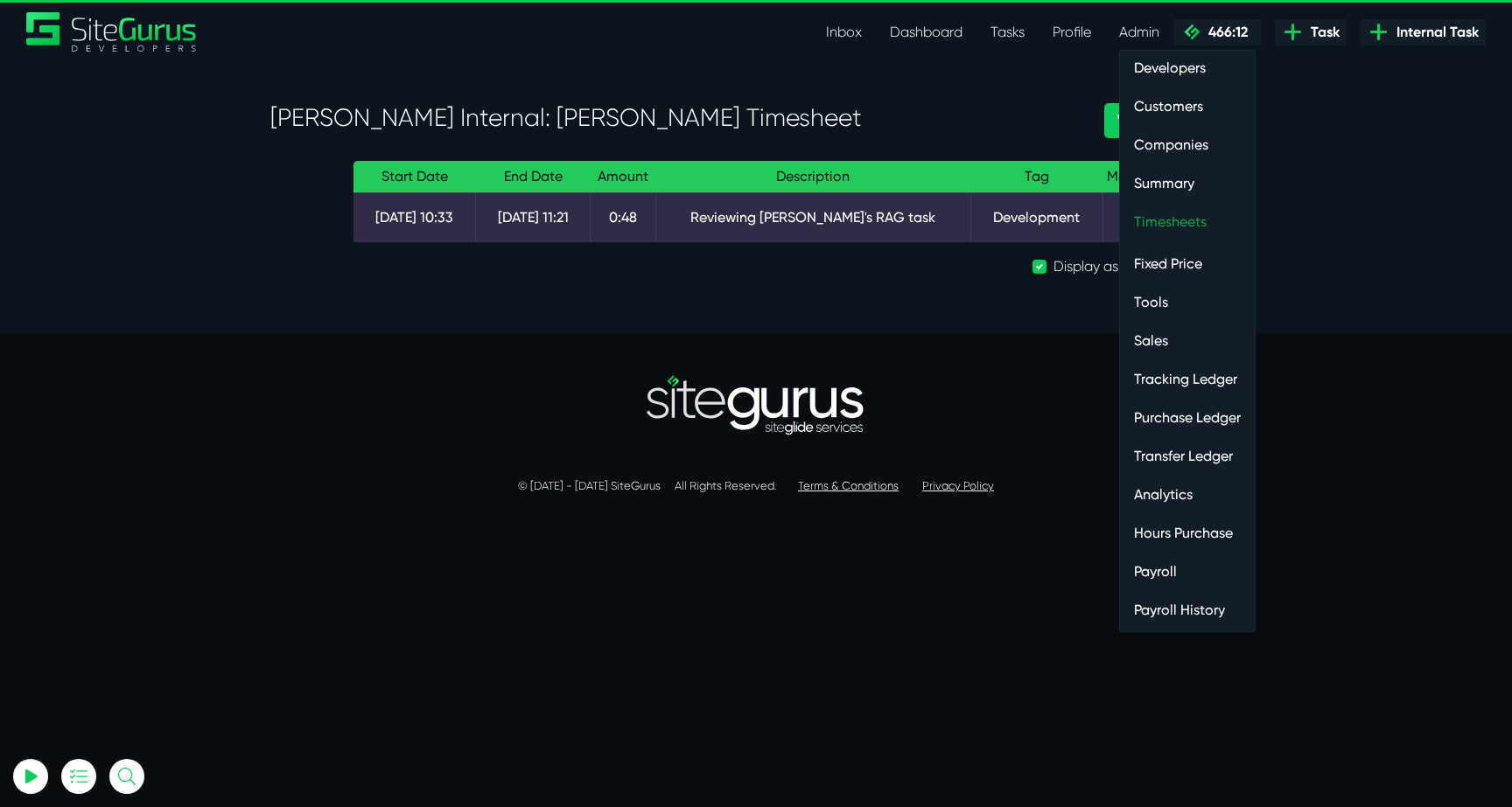
click at [1181, 213] on link "Timesheets" at bounding box center [1188, 222] width 135 height 35
